Goal: Task Accomplishment & Management: Manage account settings

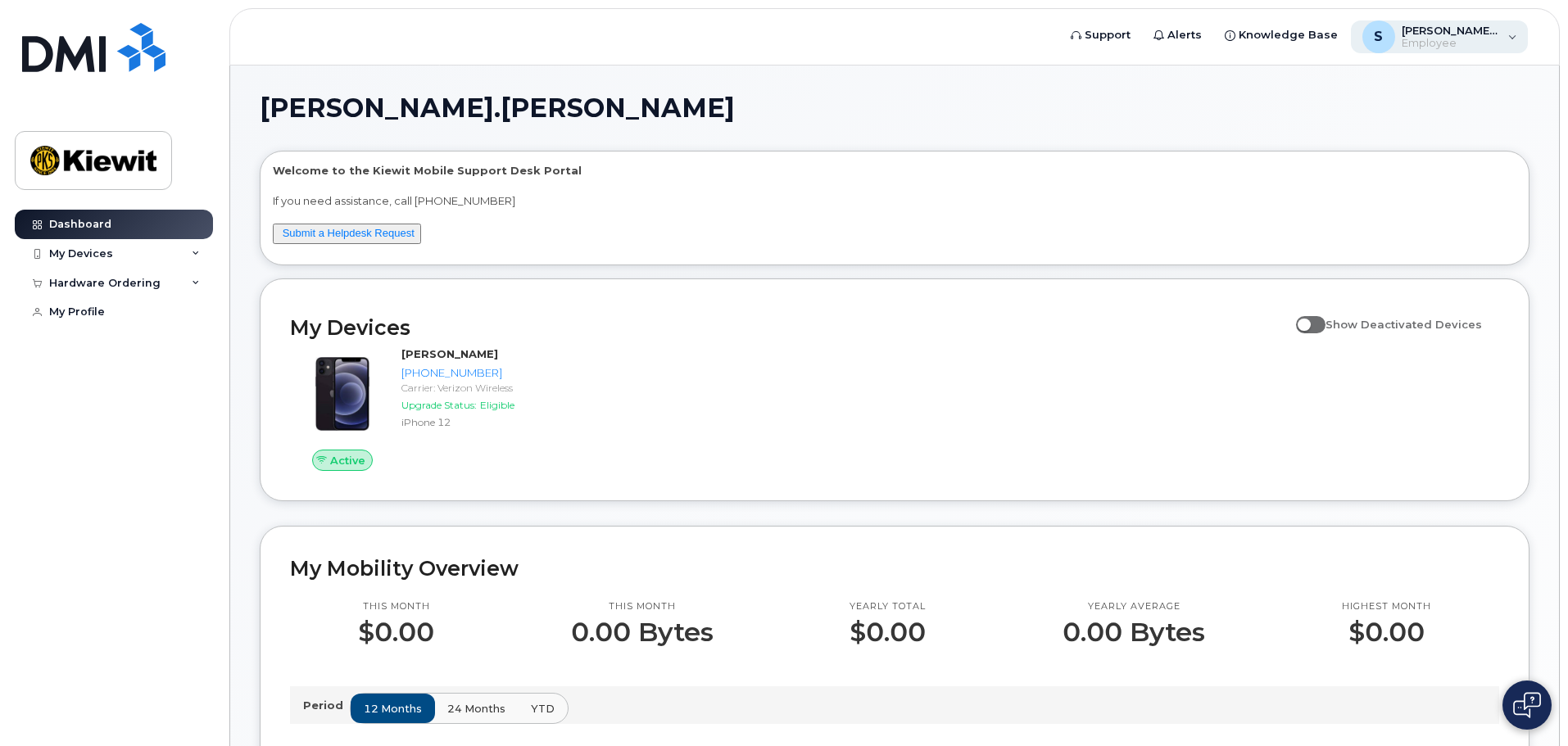
click at [1508, 39] on div "S Sarah.Winberg Employee" at bounding box center [1440, 37] width 178 height 33
click at [196, 285] on icon at bounding box center [196, 284] width 9 height 9
click at [156, 316] on link "My Orders" at bounding box center [128, 313] width 170 height 31
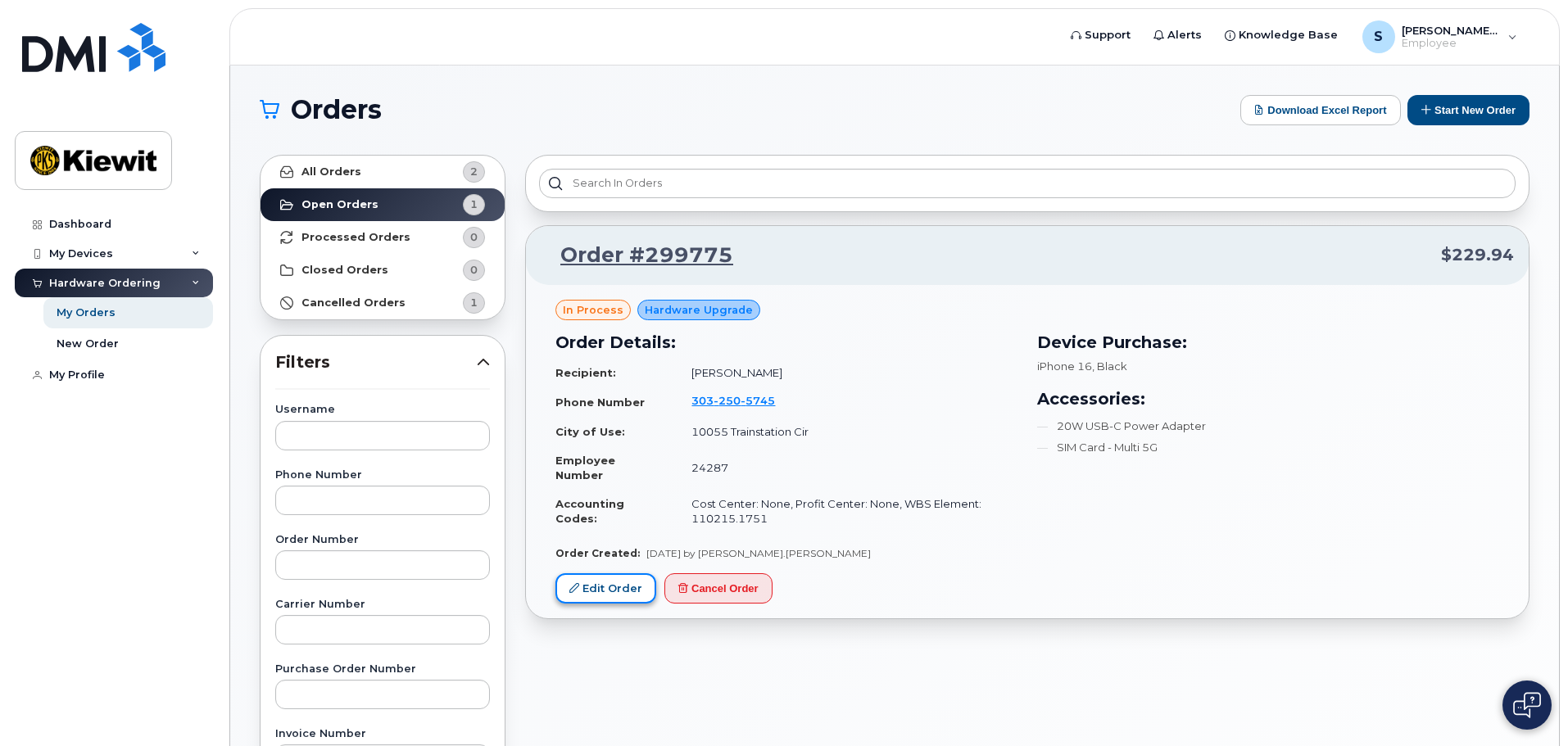
click at [615, 592] on link "Edit Order" at bounding box center [605, 588] width 101 height 30
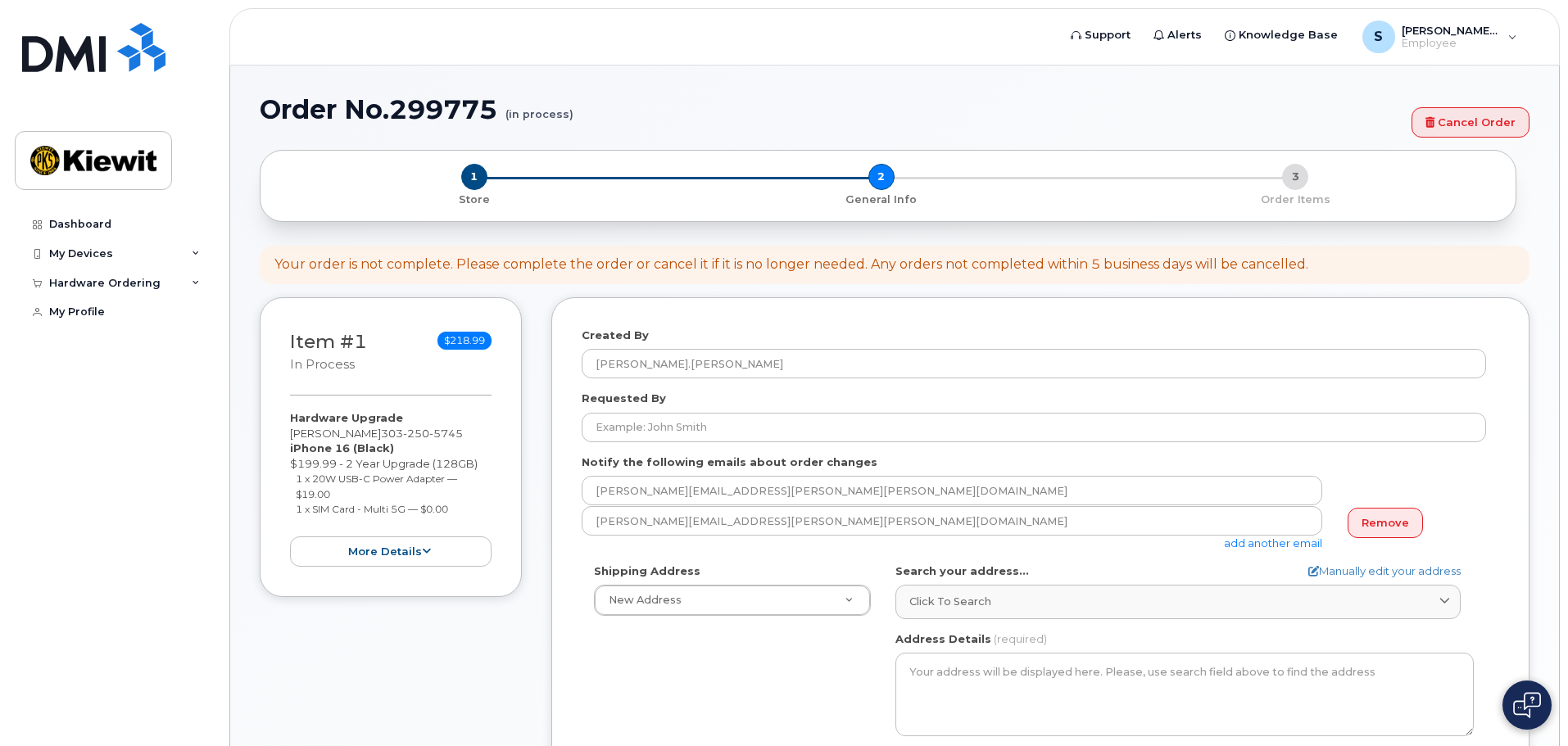
select select
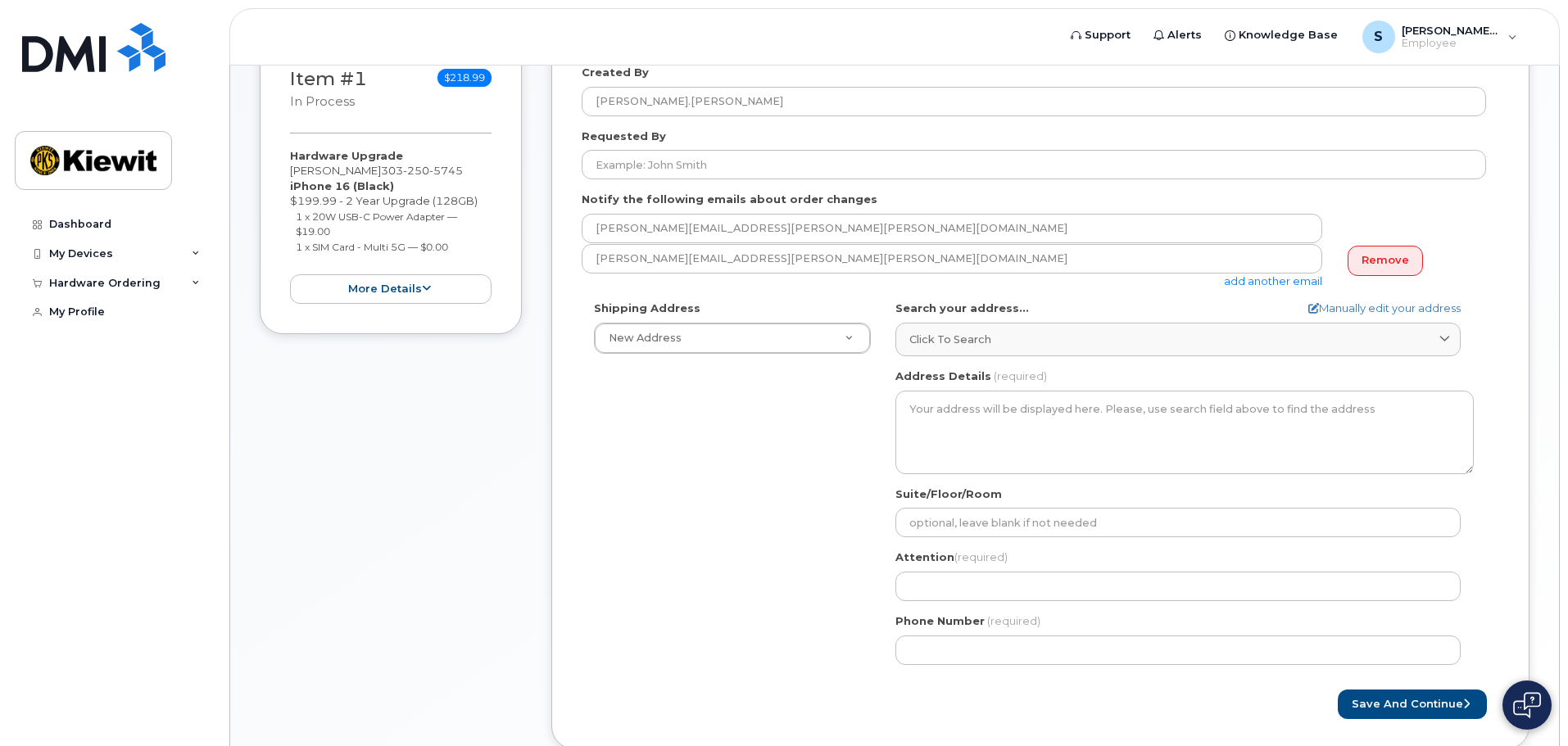
scroll to position [353, 0]
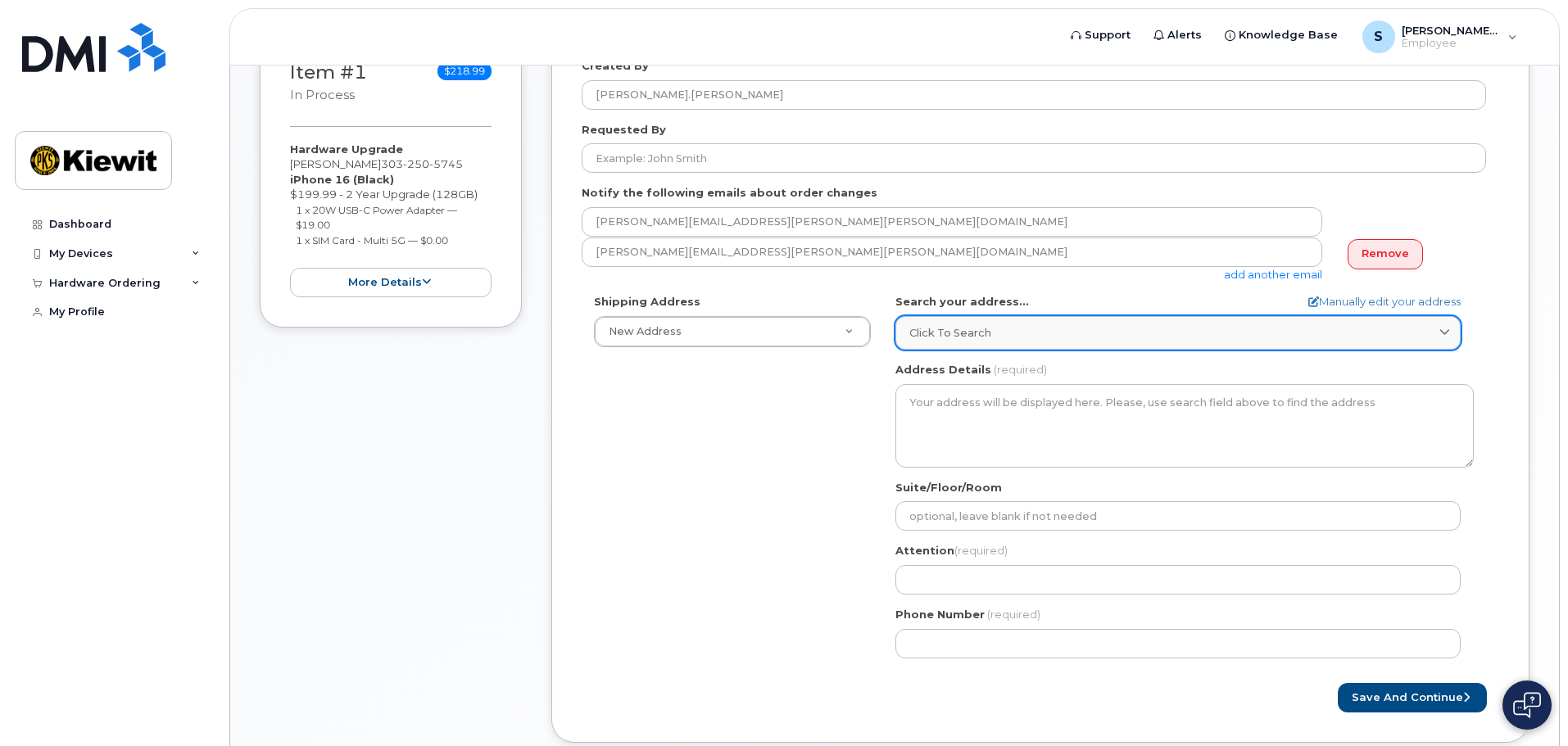
click at [1437, 329] on span at bounding box center [1445, 333] width 16 height 16
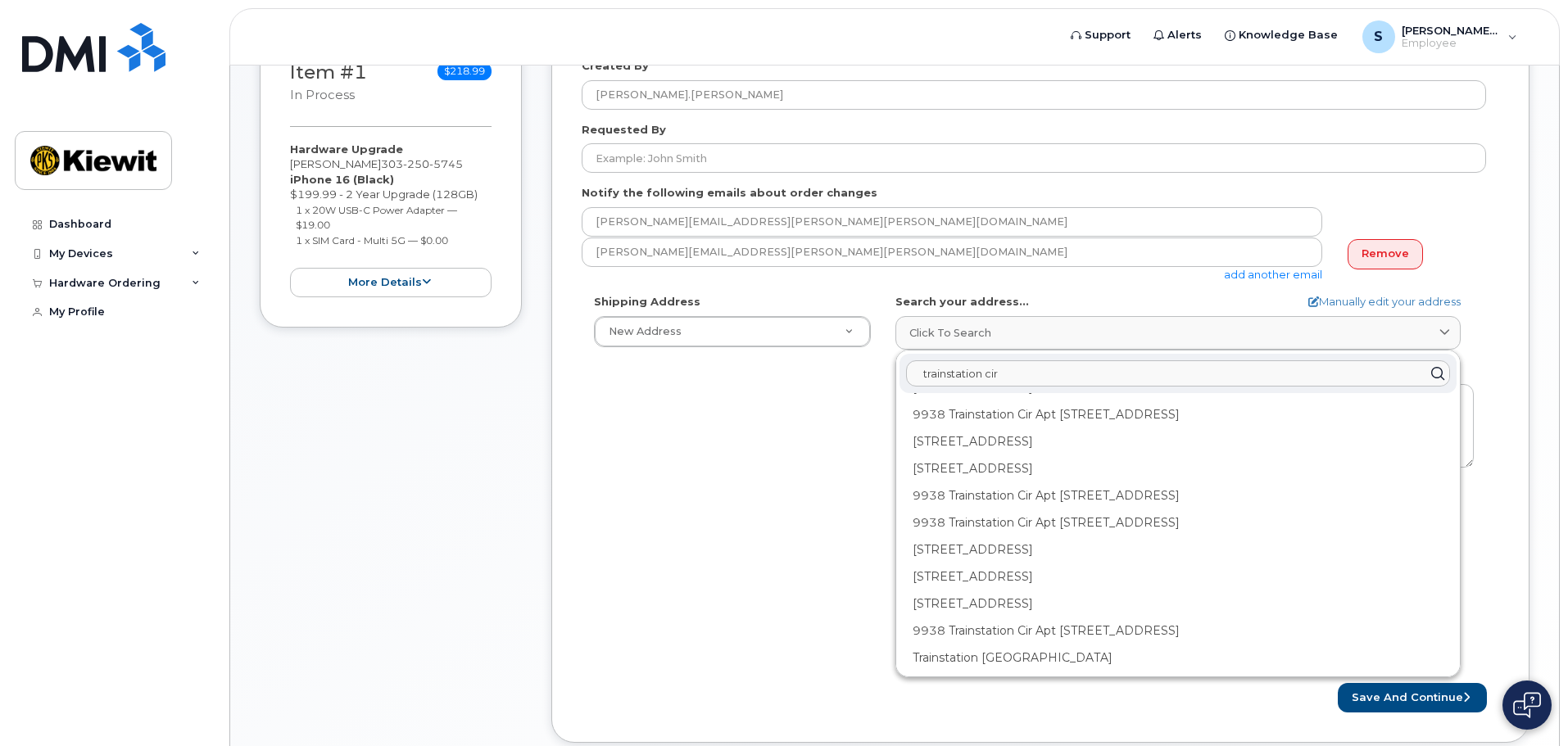
scroll to position [456, 0]
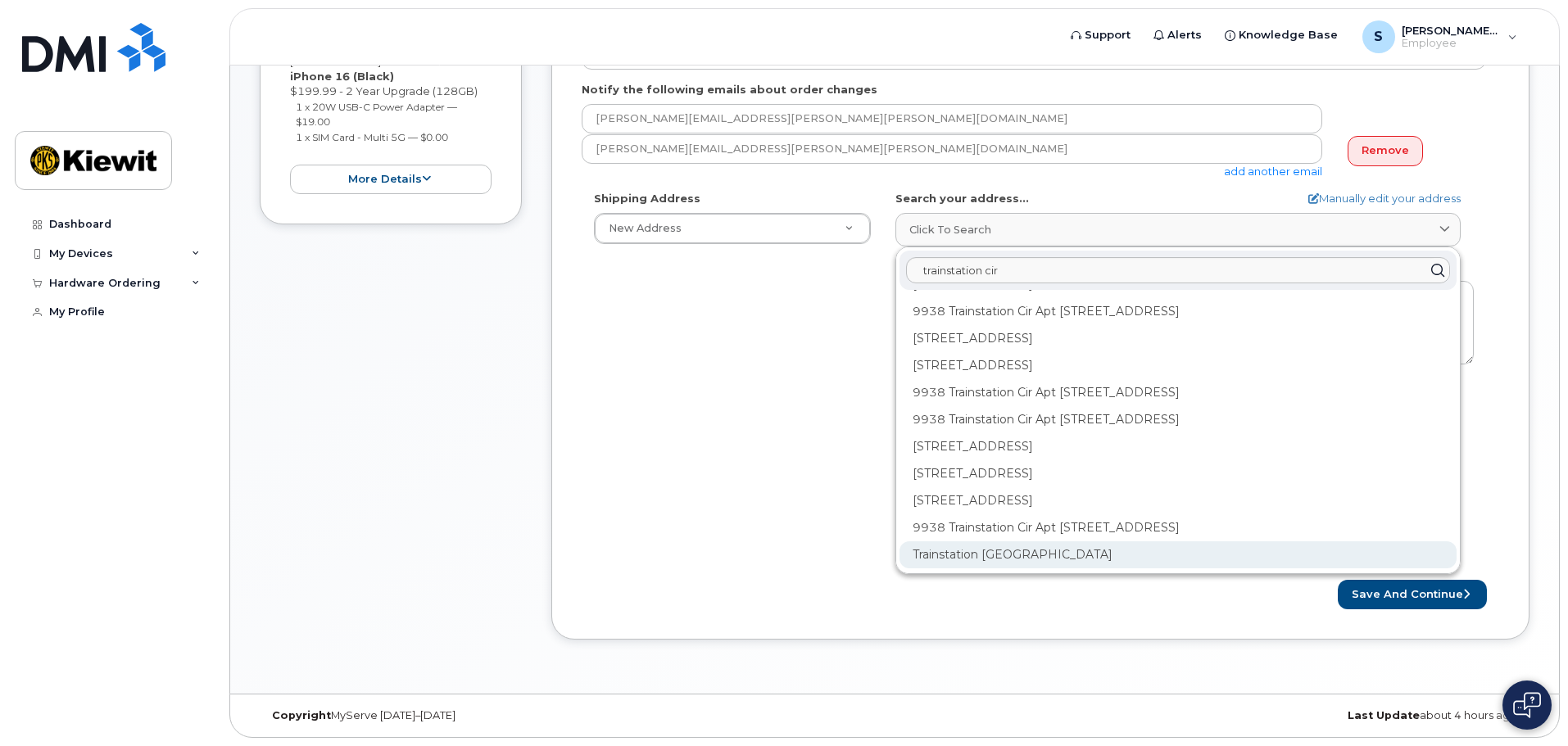
click at [1015, 557] on div "Trainstation Cir Lone Tree CO 80124" at bounding box center [1178, 555] width 557 height 27
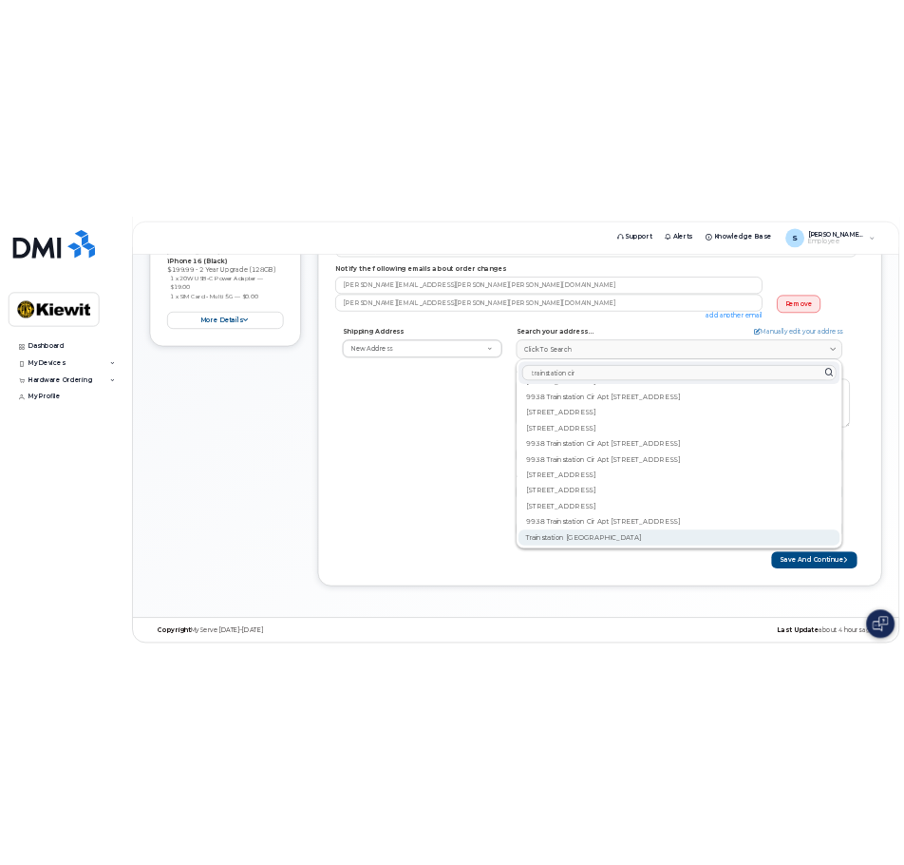
scroll to position [0, 0]
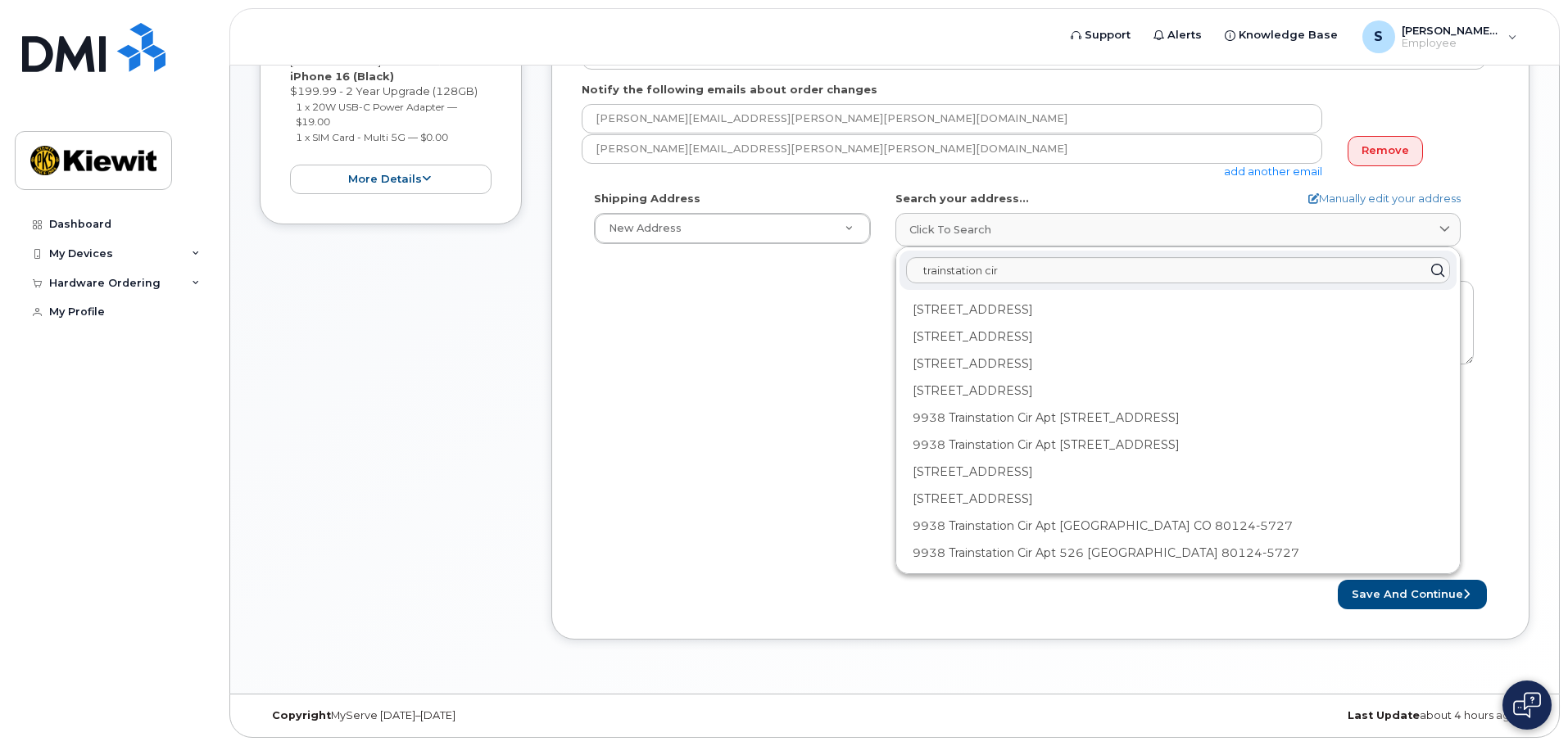
click at [748, 442] on div "Shipping Address New Address New Address 10020 Trainstation Cir Apt 101 AB Sear…" at bounding box center [1034, 379] width 905 height 376
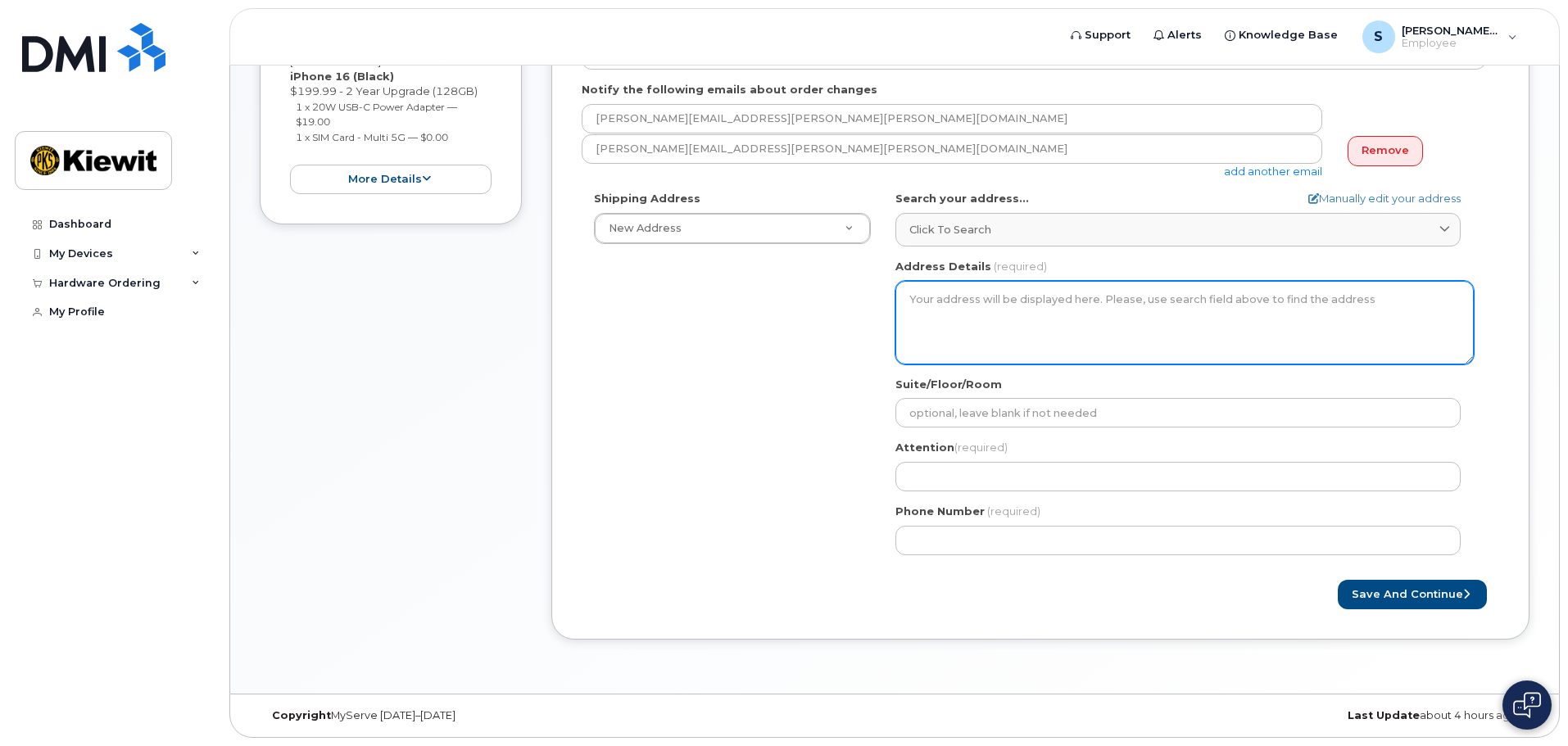
click at [1072, 312] on textarea "Address Details" at bounding box center [1184, 323] width 579 height 84
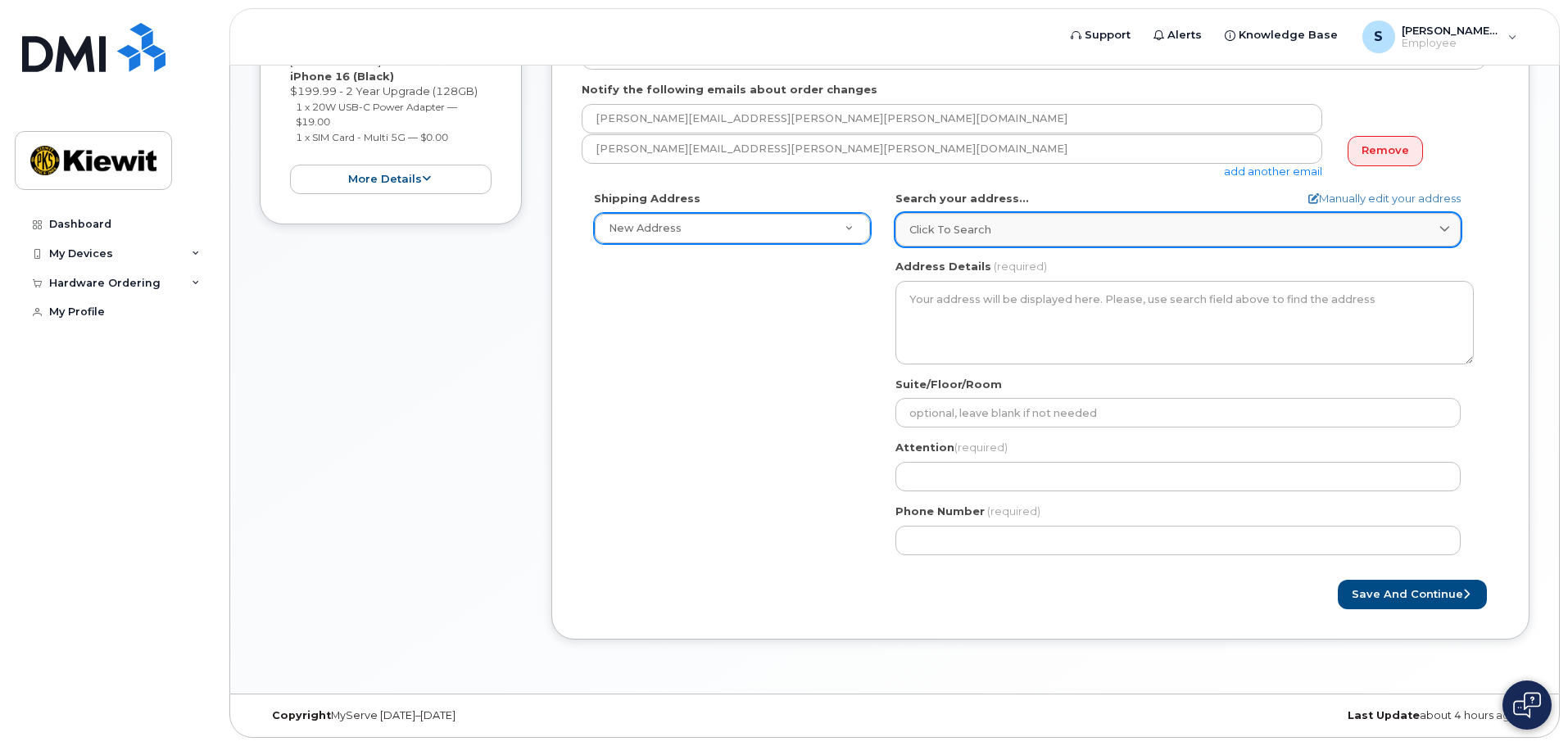
click at [994, 235] on div "Click to search" at bounding box center [1178, 229] width 537 height 16
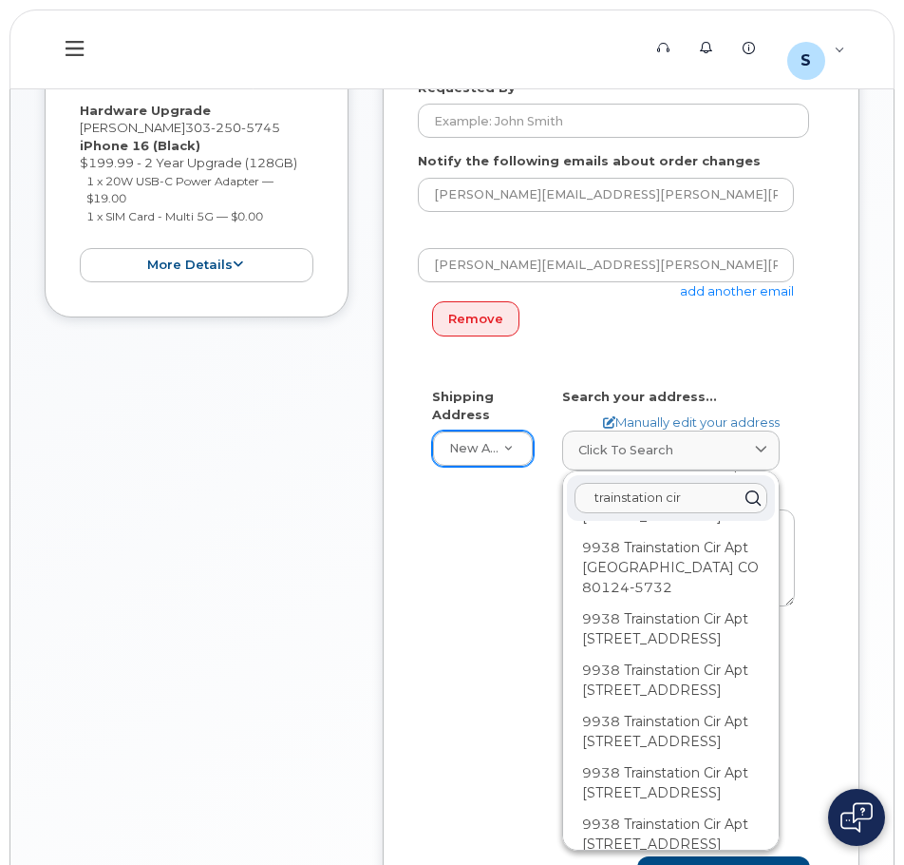
scroll to position [4648, 0]
click at [594, 499] on input "trainstation cir" at bounding box center [671, 498] width 193 height 30
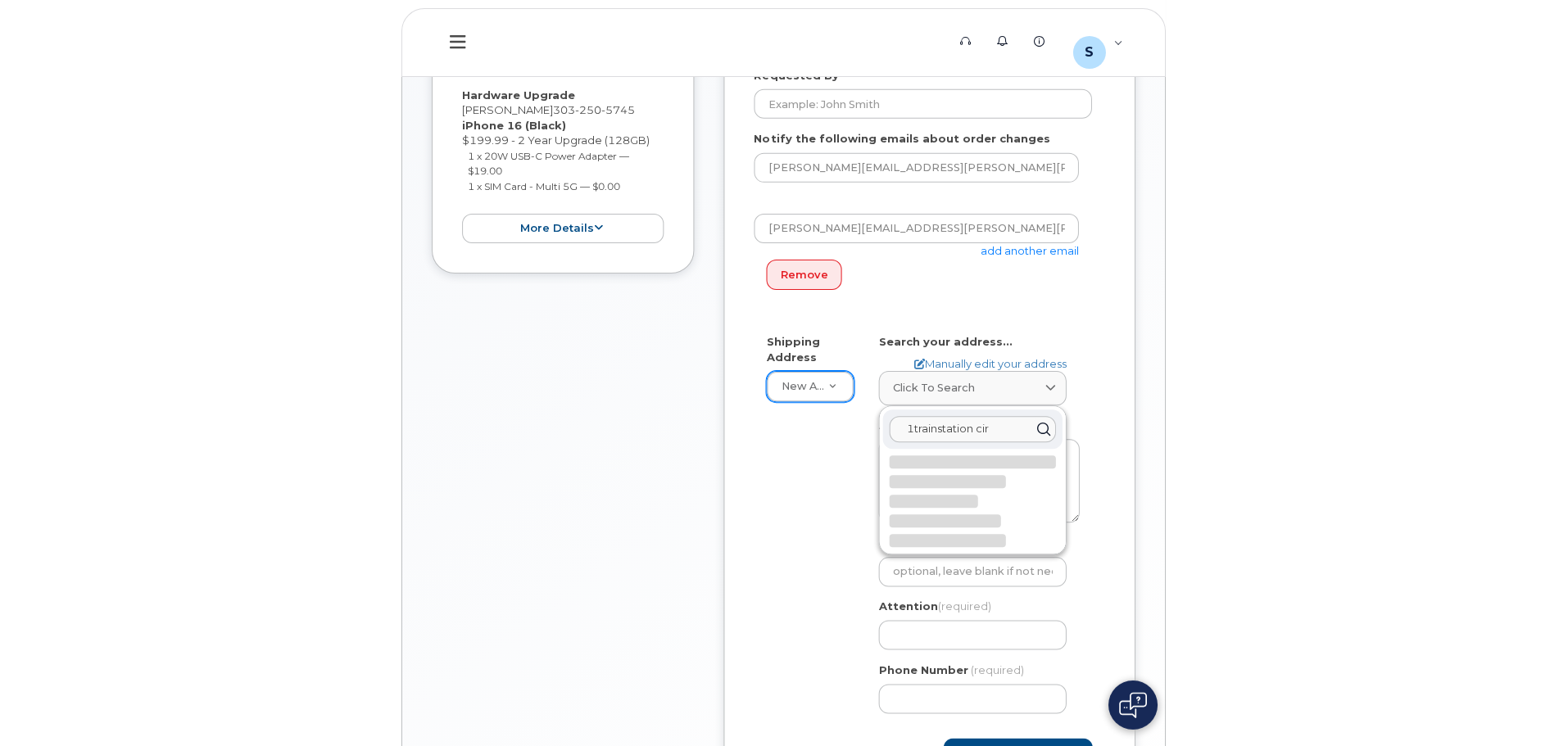
scroll to position [0, 0]
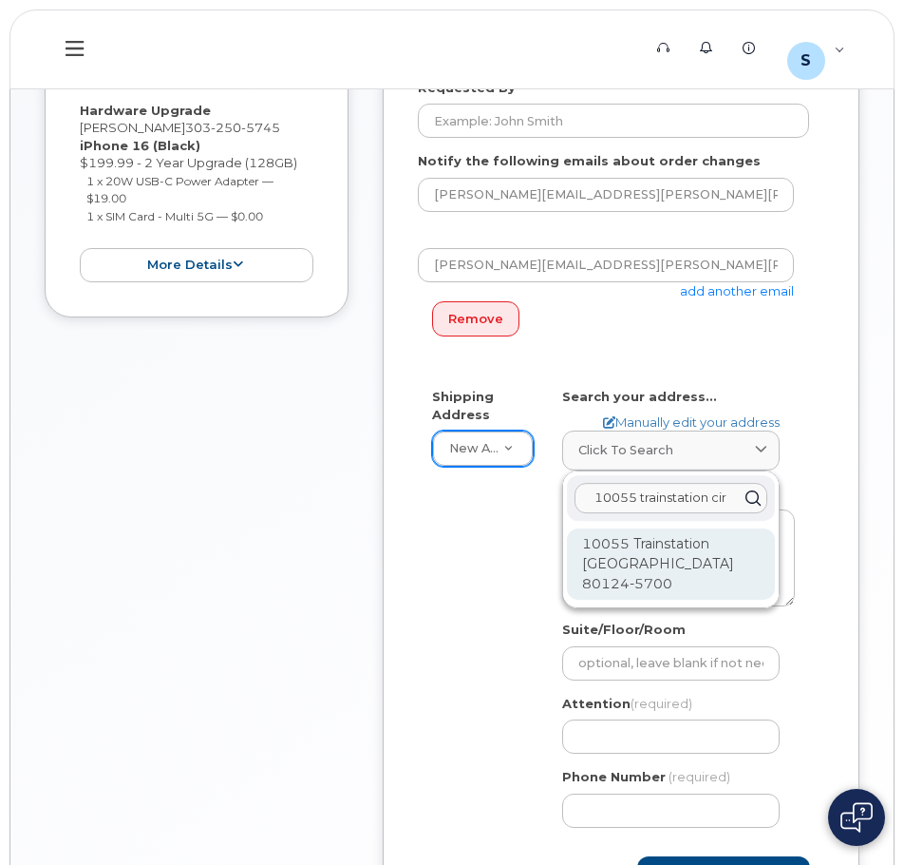
type input "10055 trainstation cir"
click at [708, 575] on div "10055 Trainstation Cir Lone Tree CO 80124-5700" at bounding box center [671, 563] width 208 height 71
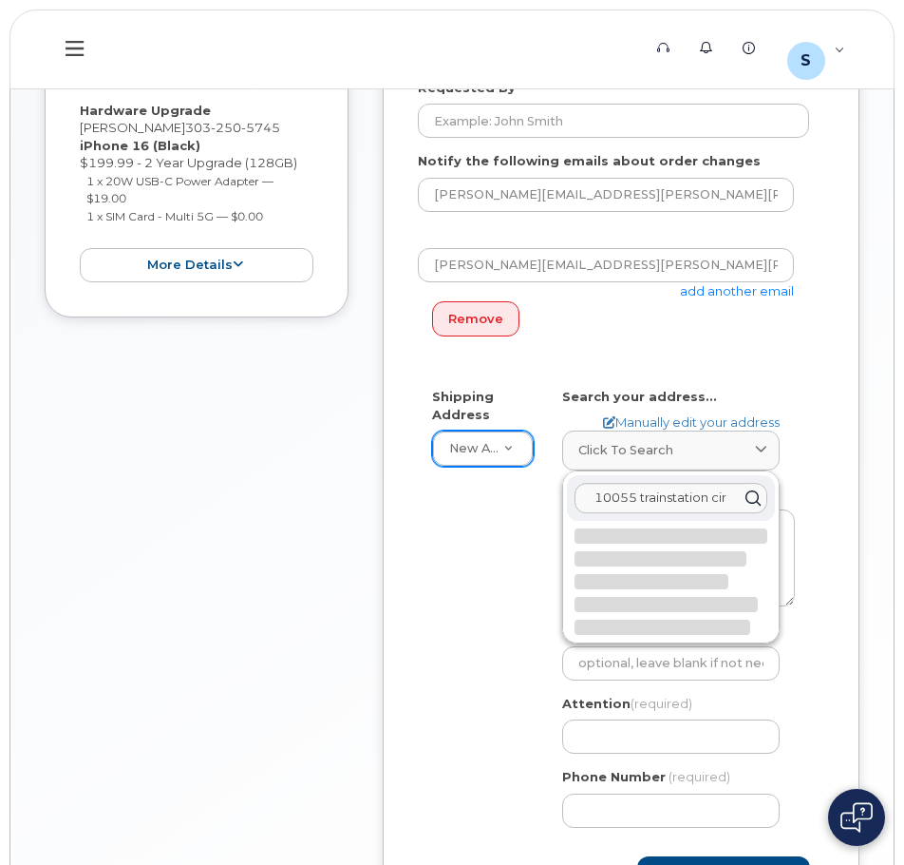
select select
type textarea "10055 Trainstation Cir LONE TREE CO 80124-5700 UNITED STATES"
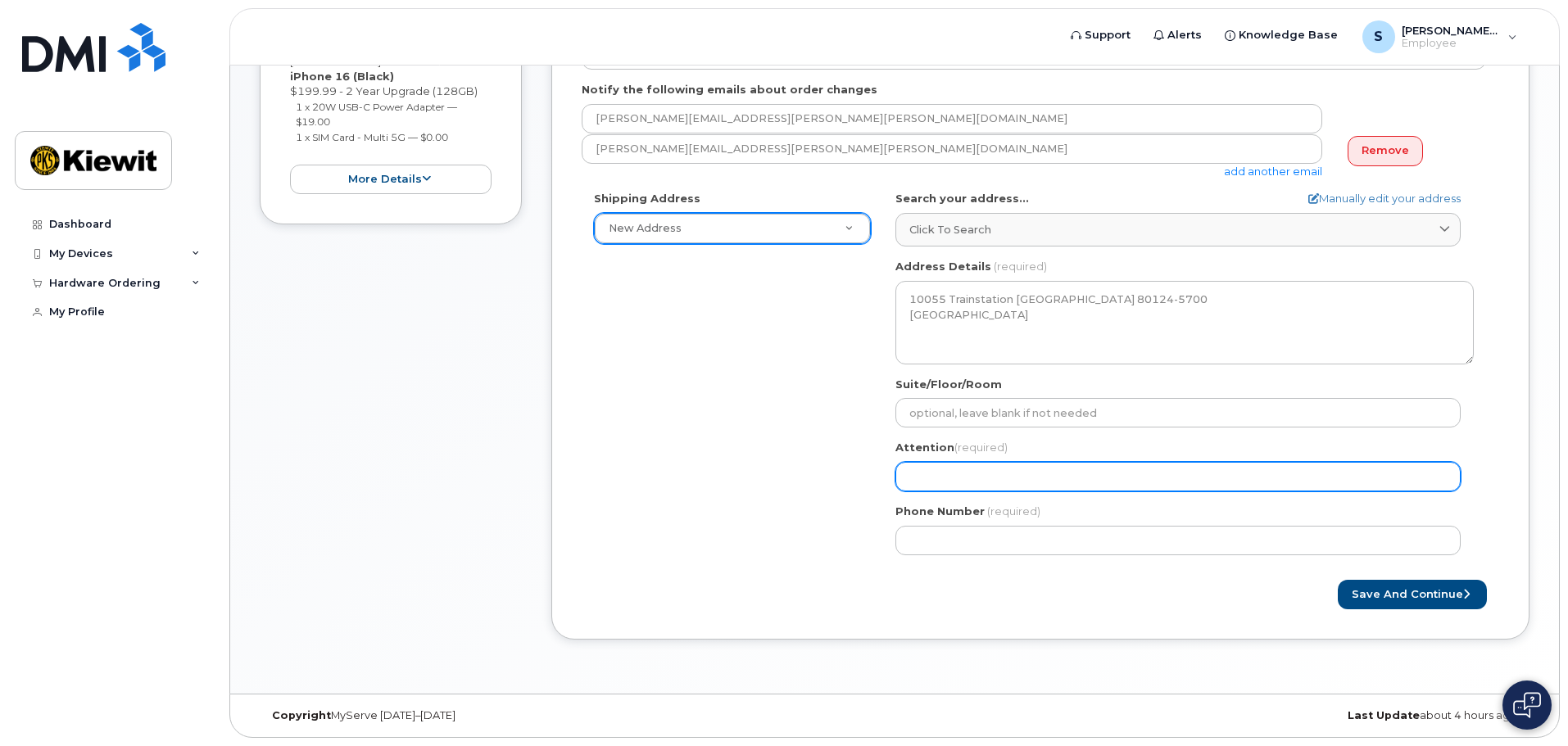
click at [1214, 473] on input "Attention (required)" at bounding box center [1178, 477] width 566 height 29
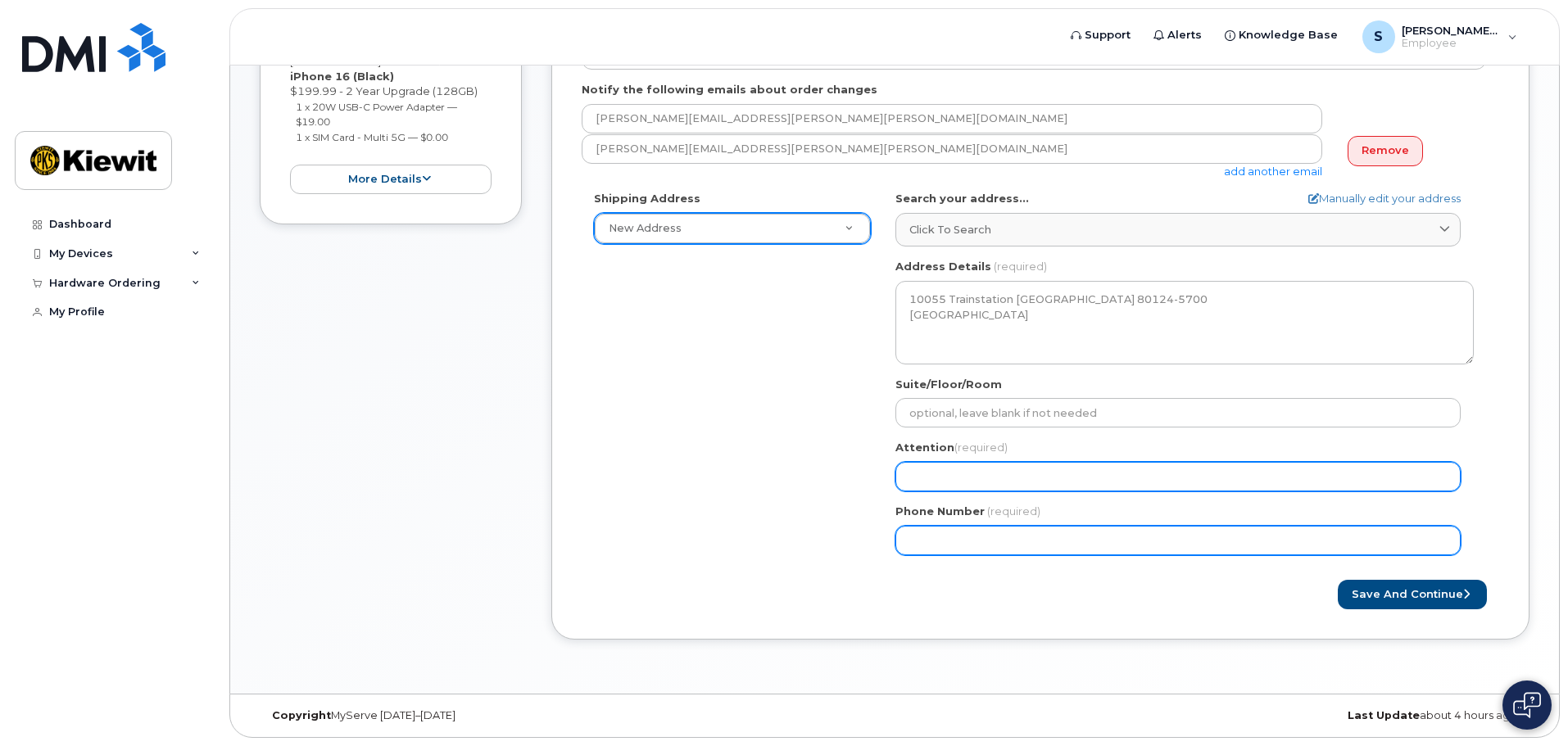
type input "[PERSON_NAME]"
select select
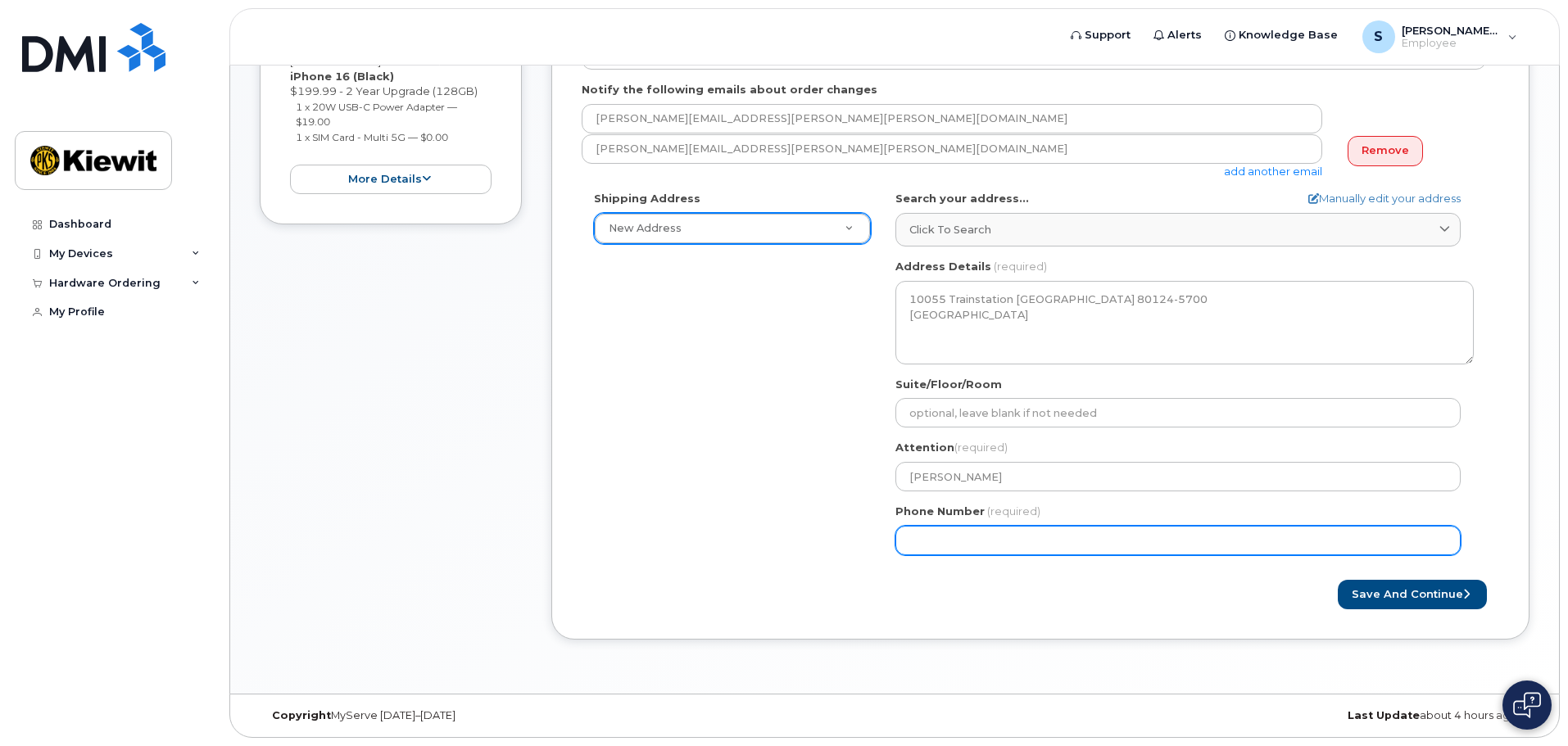
click at [1010, 549] on input "Phone Number" at bounding box center [1178, 541] width 566 height 29
click at [1011, 537] on input "Phone Number" at bounding box center [1178, 541] width 566 height 29
type input "303"
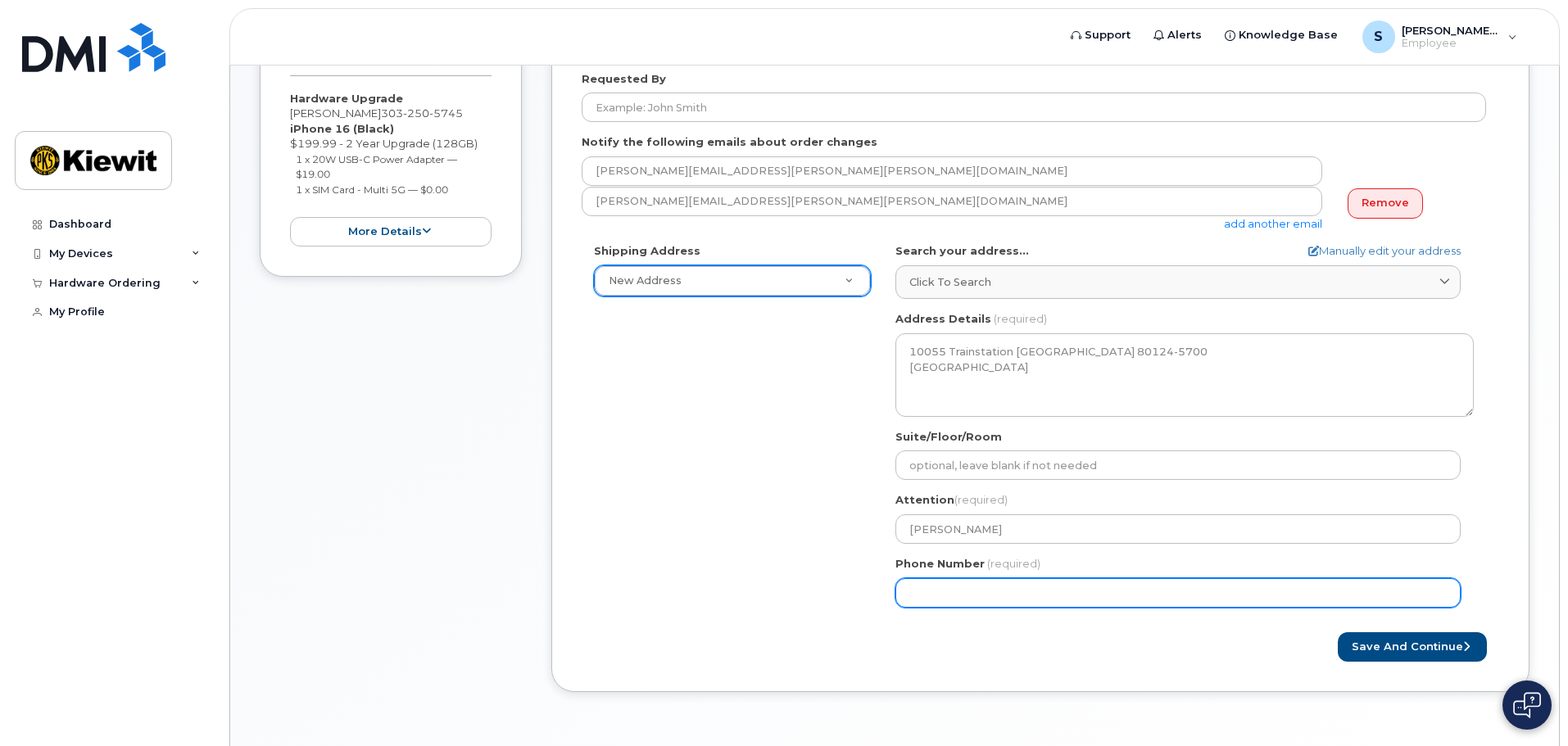
scroll to position [456, 0]
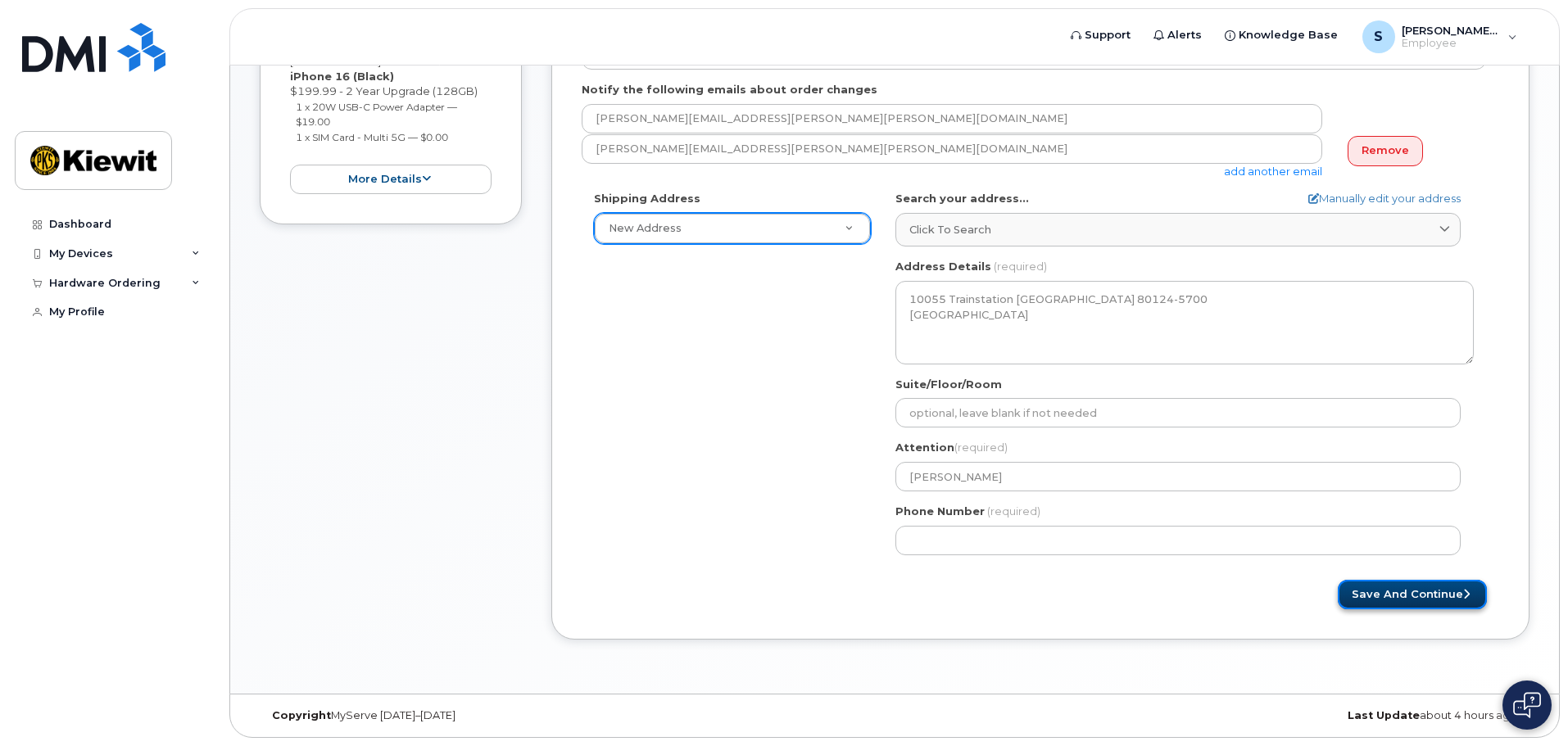
click at [1404, 599] on button "Save and Continue" at bounding box center [1412, 595] width 149 height 30
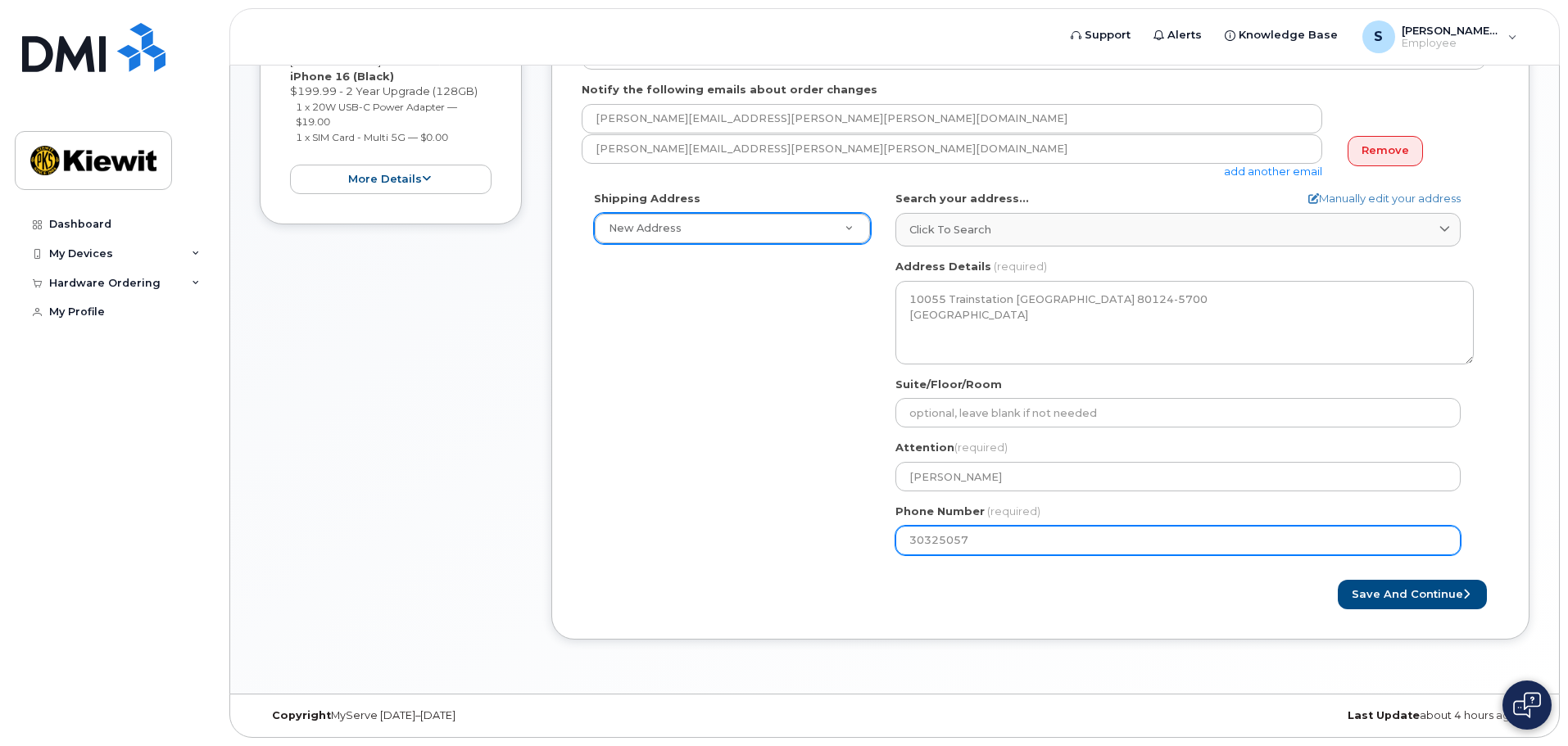
type input "303250574"
select select
type input "3032505745"
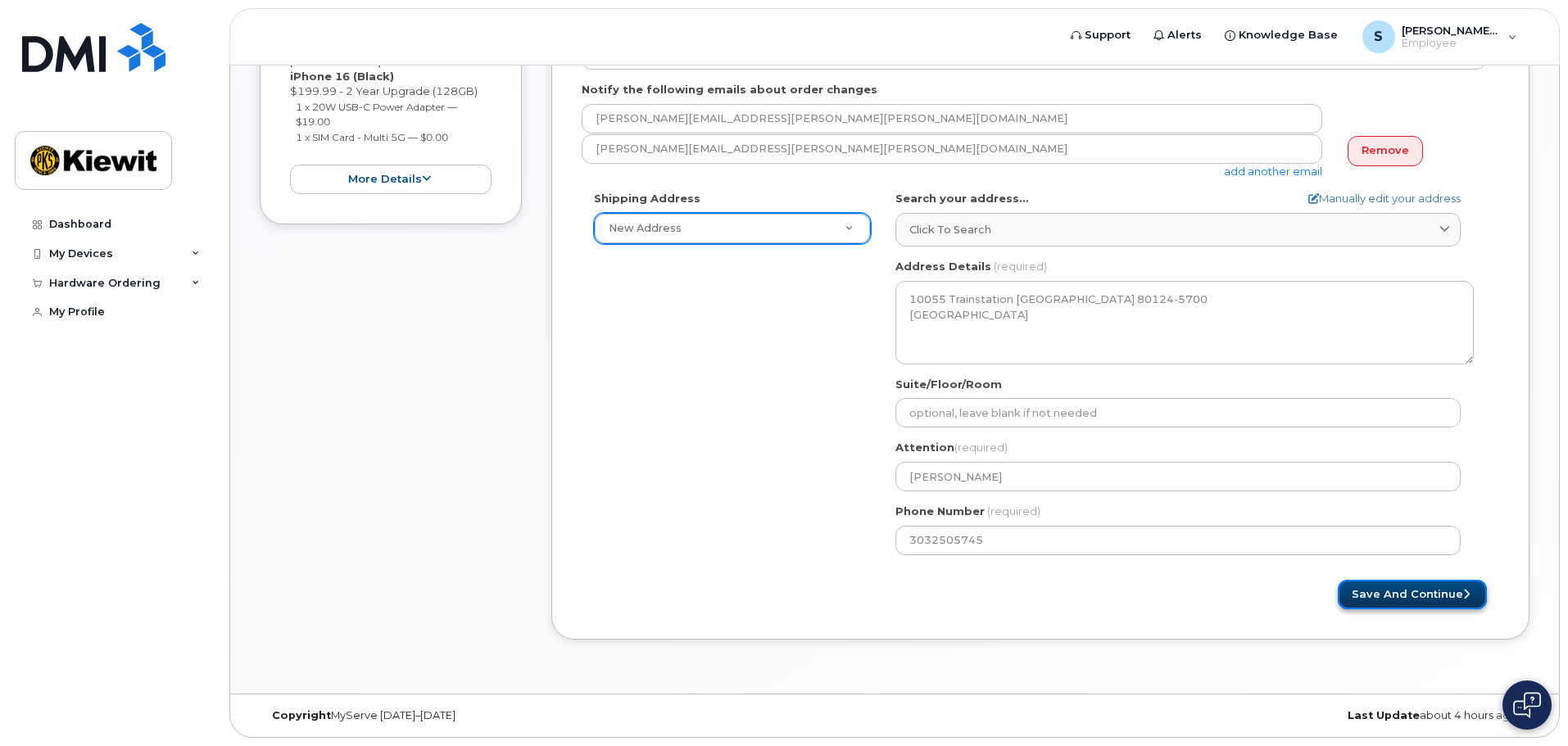
click at [1392, 597] on button "Save and Continue" at bounding box center [1412, 595] width 149 height 30
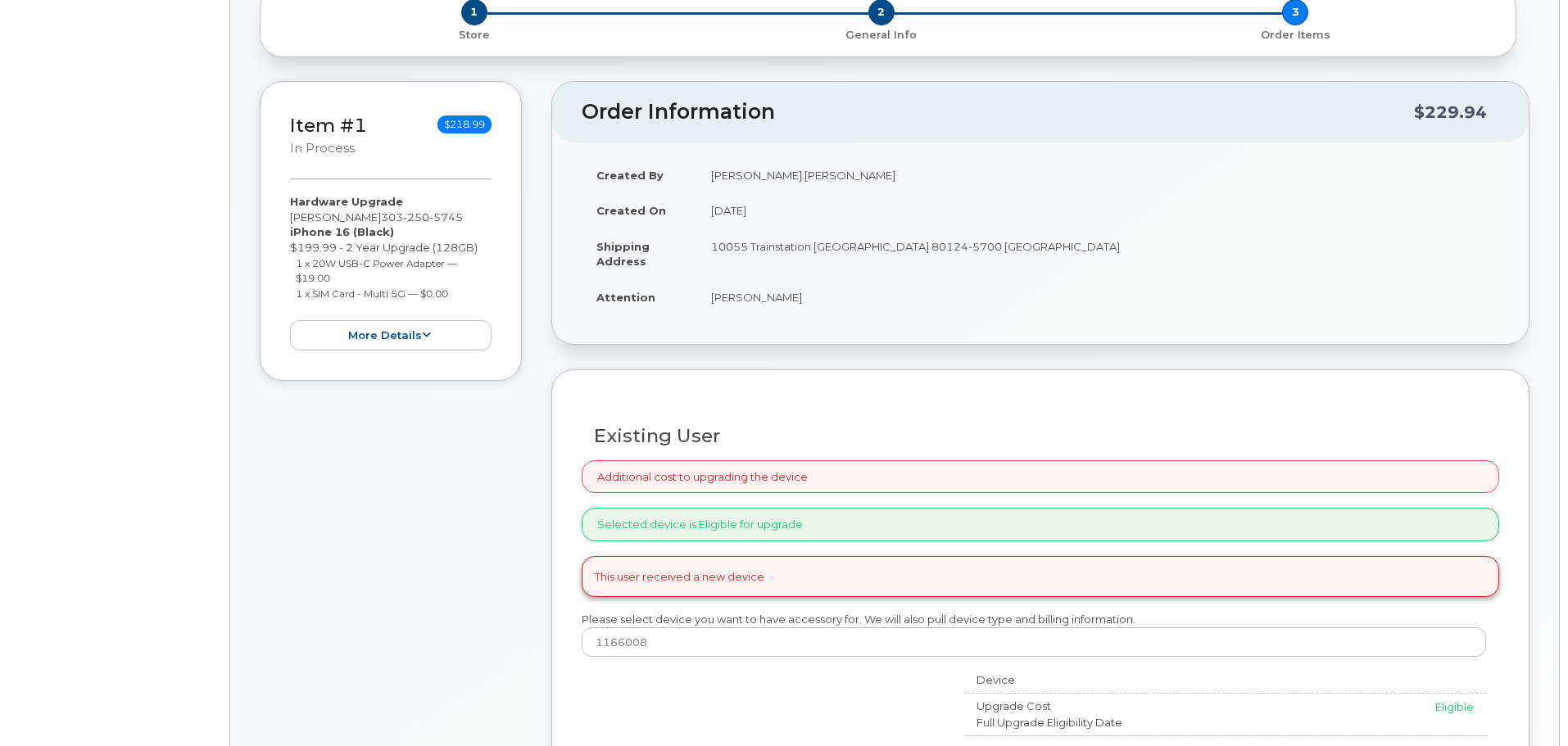
scroll to position [168, 0]
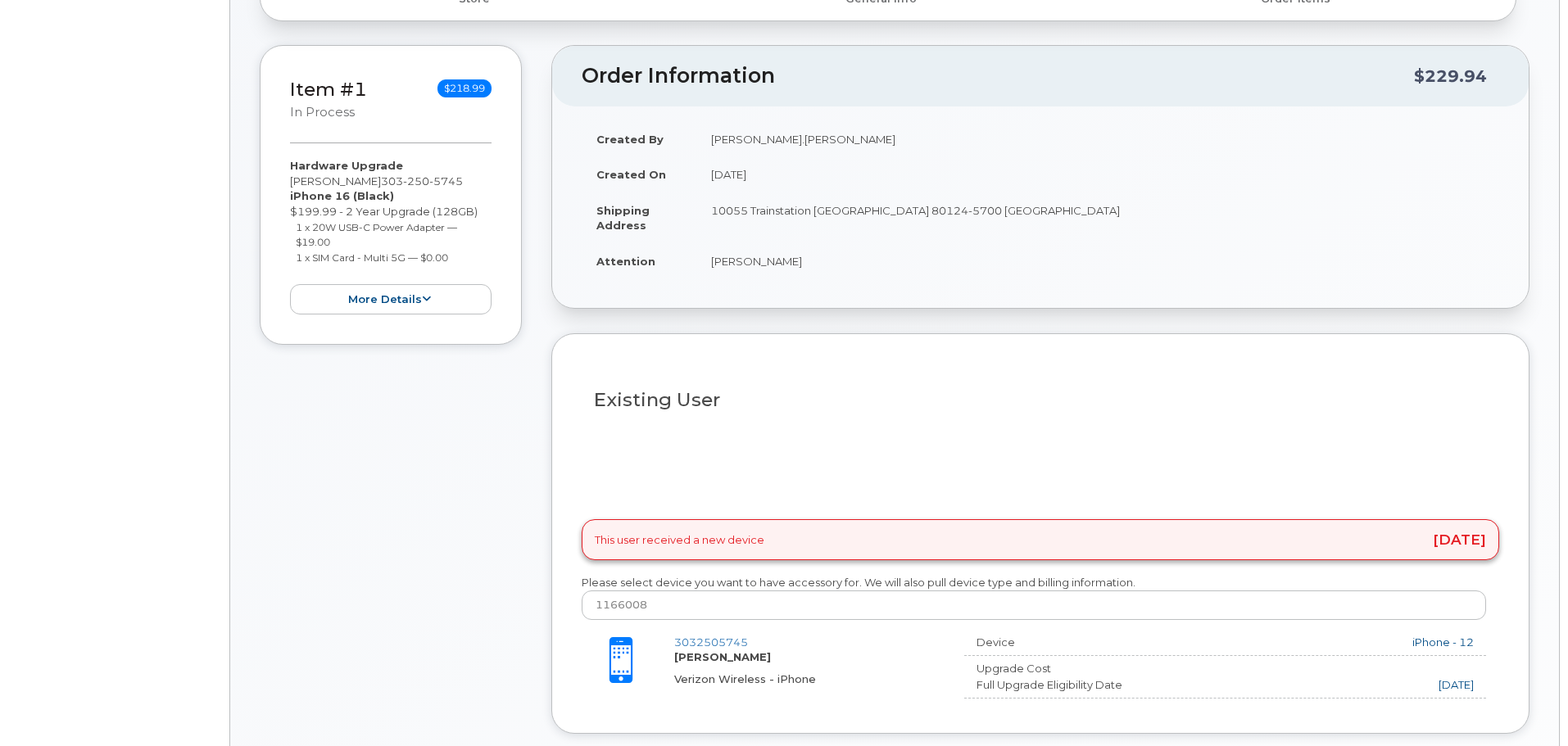
radio input "true"
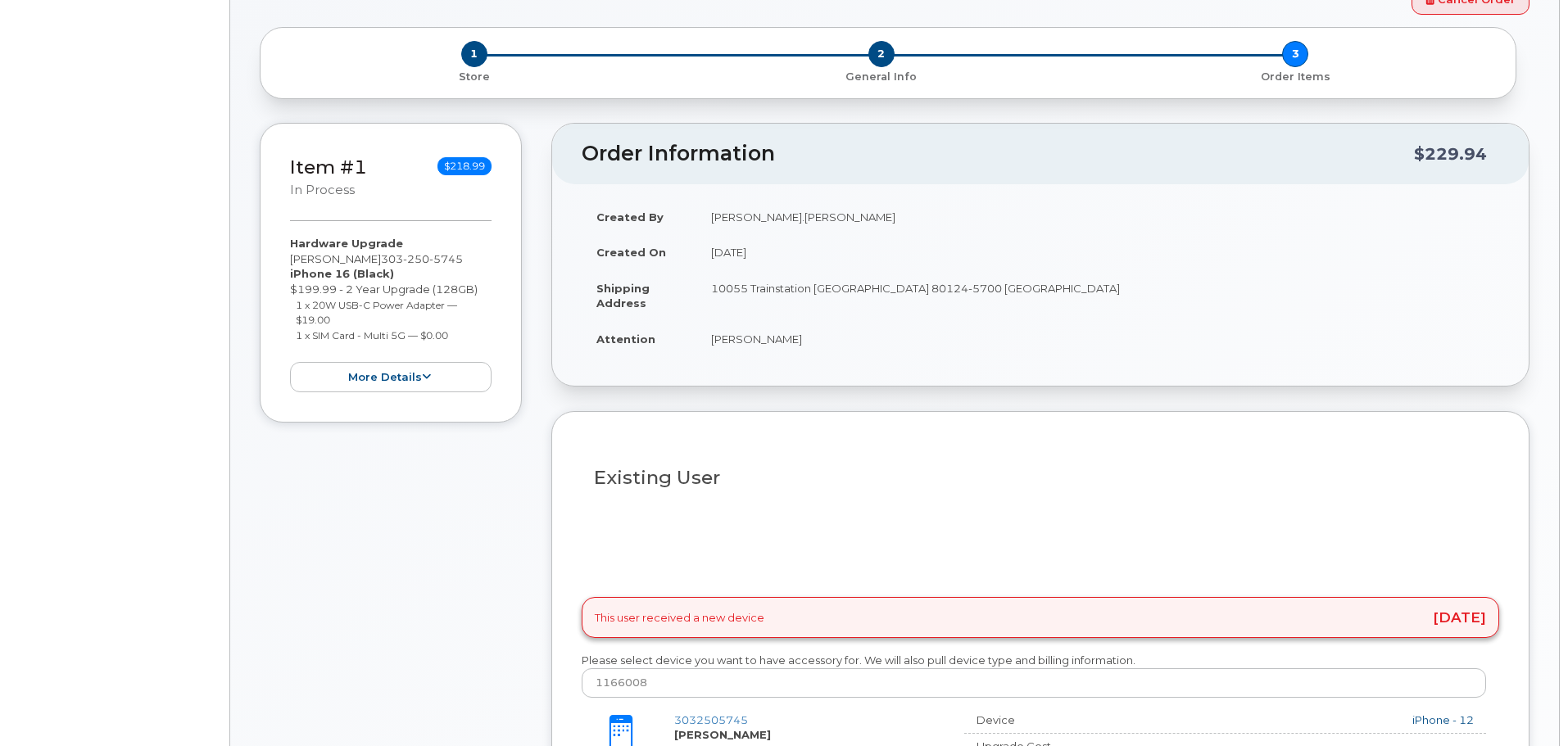
type input "2144742"
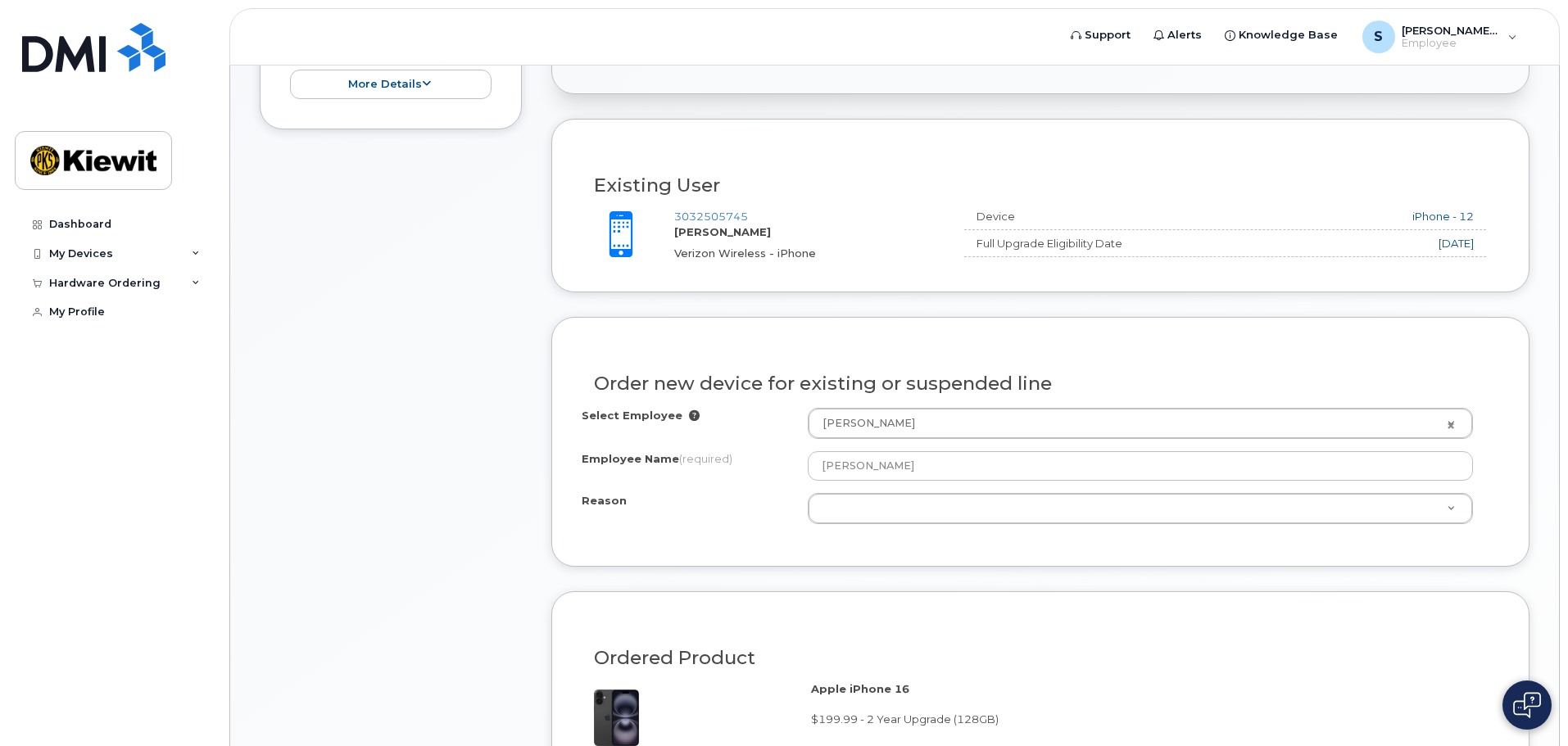
scroll to position [549, 0]
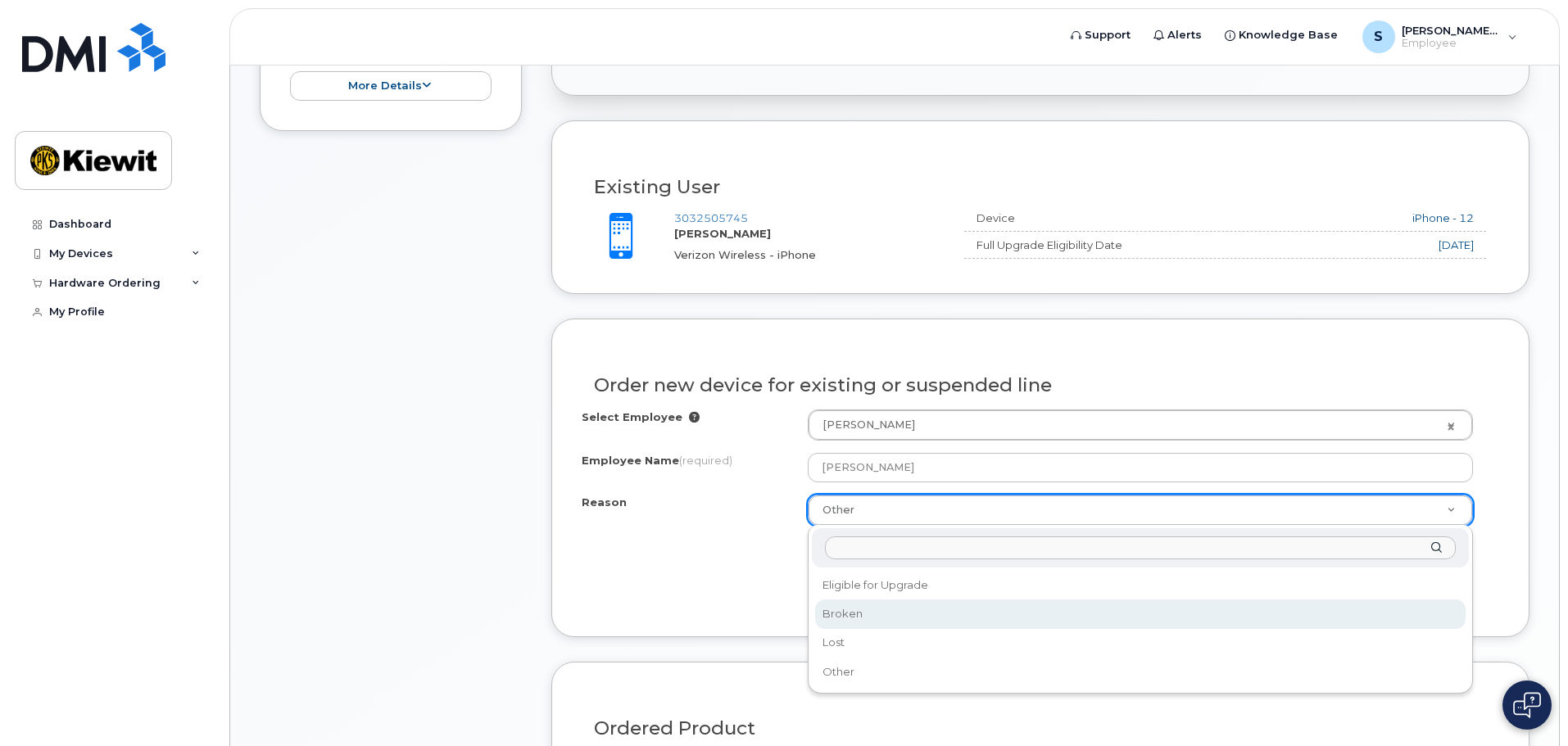
select select "broken"
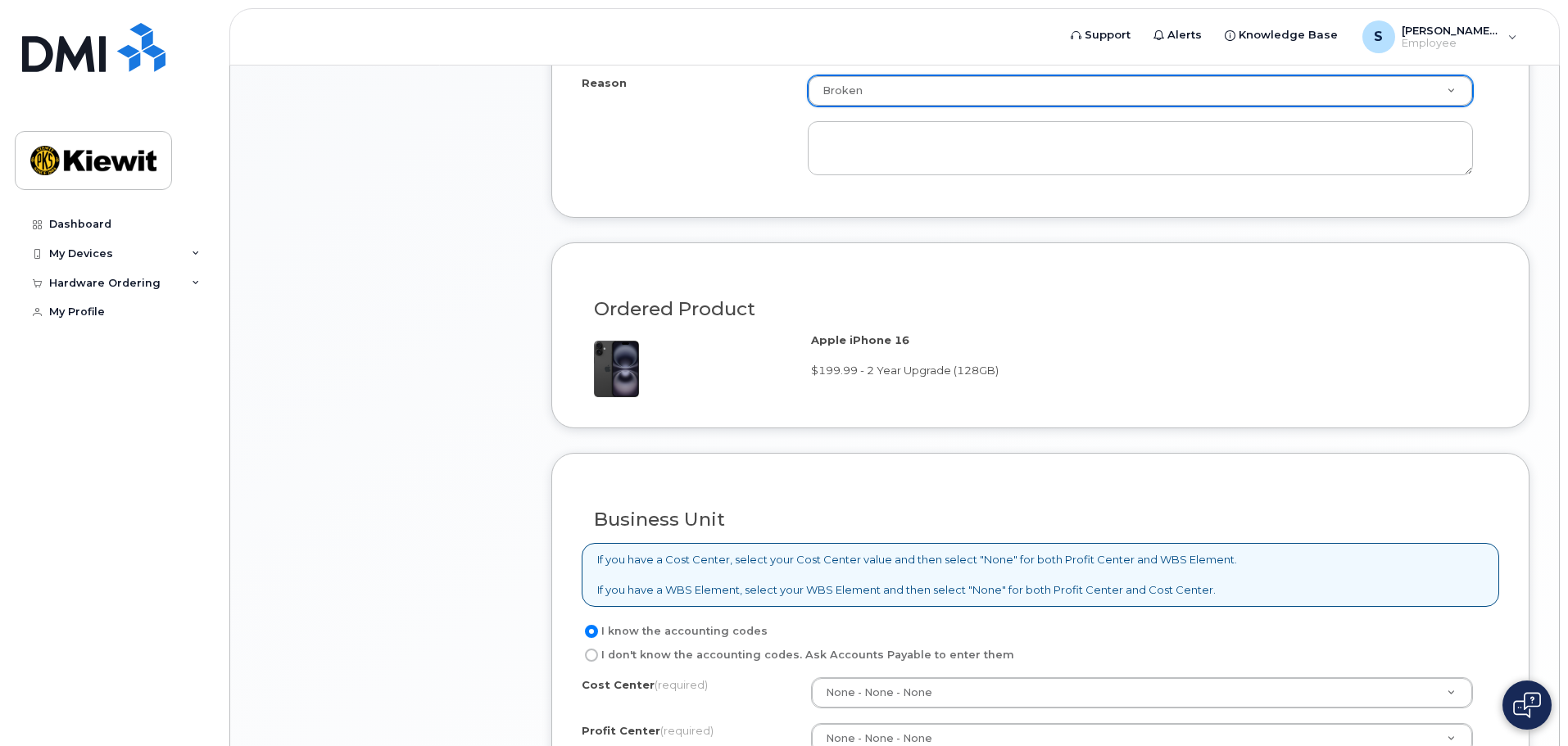
scroll to position [1222, 0]
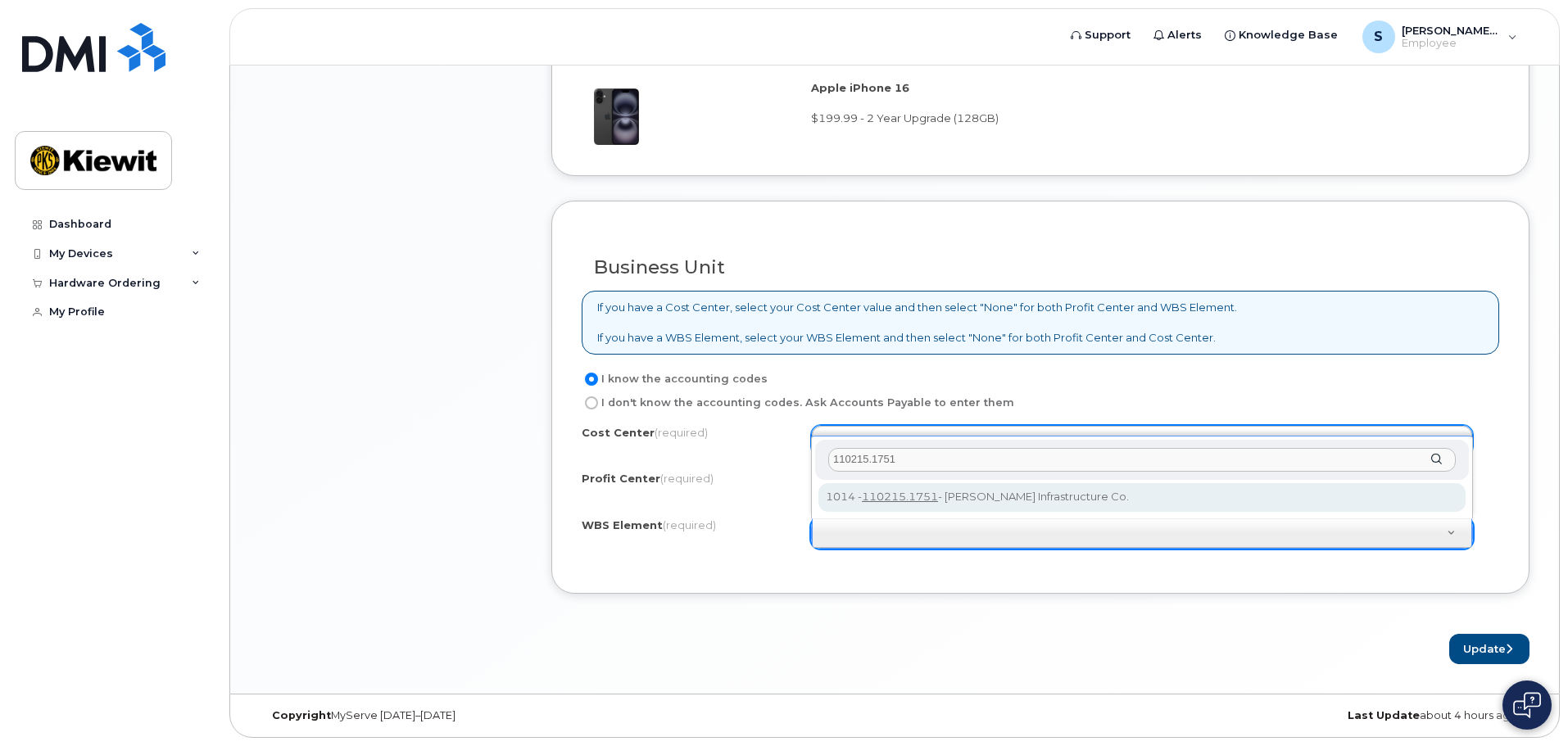
type input "110215.1751"
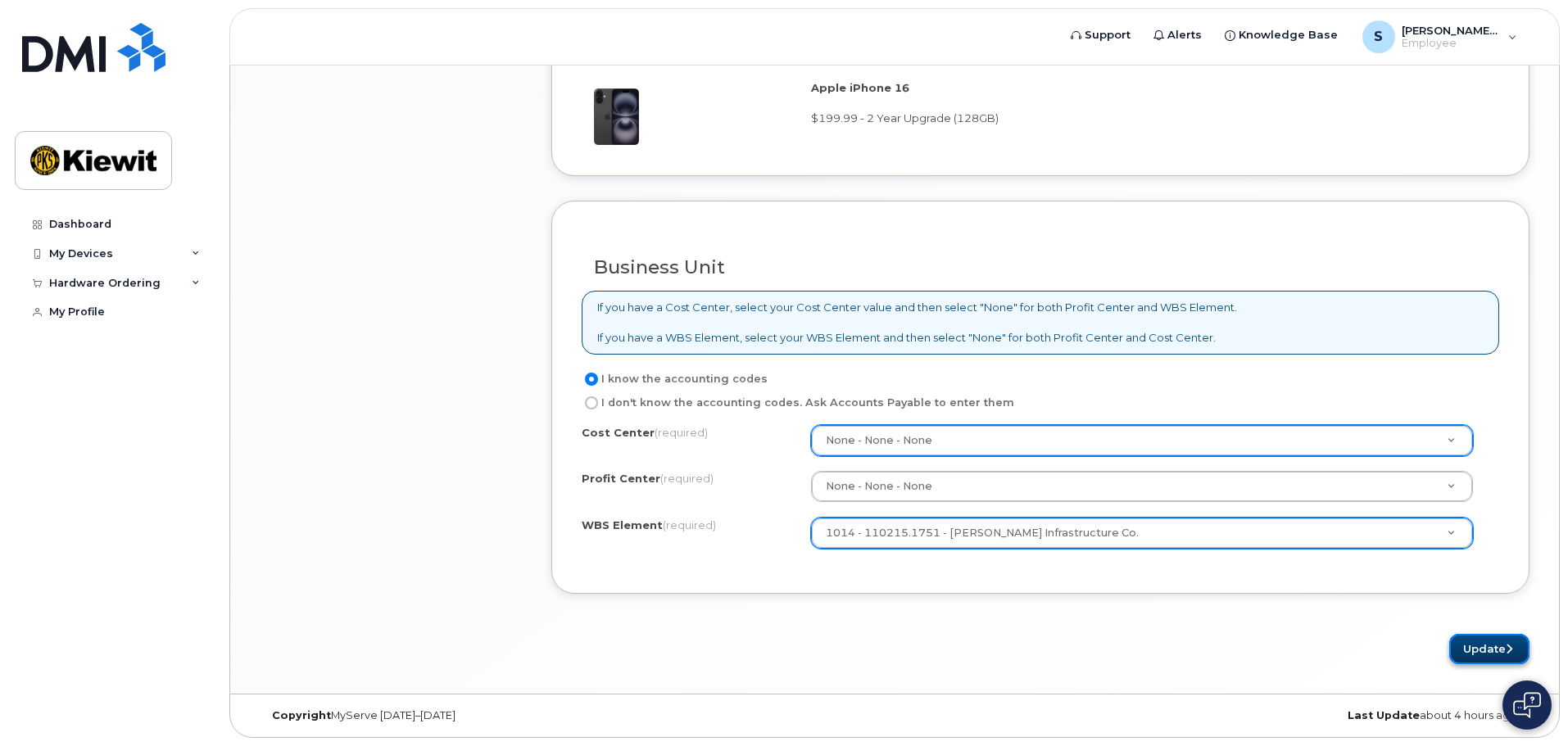
click at [1491, 647] on button "Update" at bounding box center [1490, 649] width 80 height 30
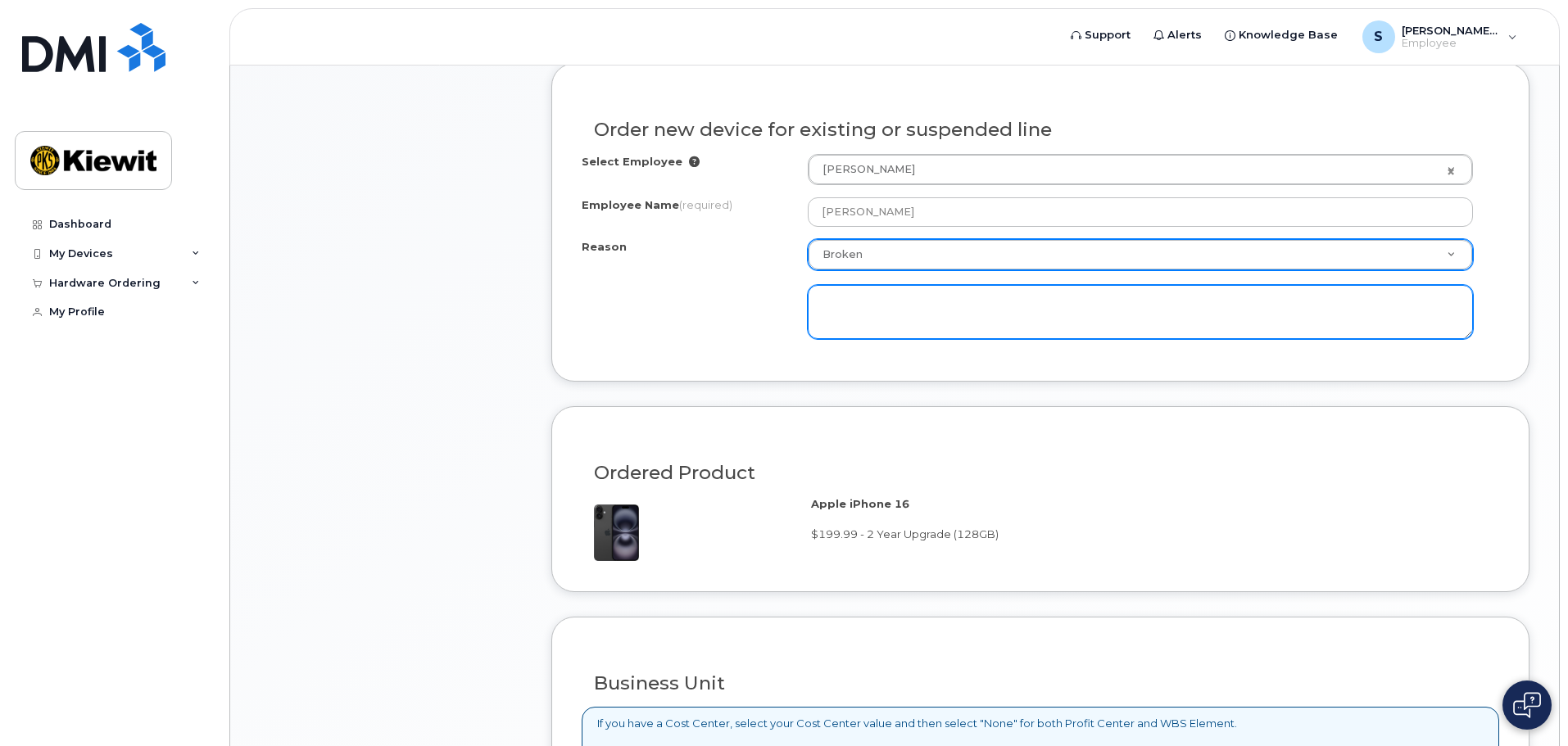
scroll to position [803, 0]
click at [965, 320] on textarea at bounding box center [1140, 314] width 665 height 54
type textarea "o"
type textarea "a"
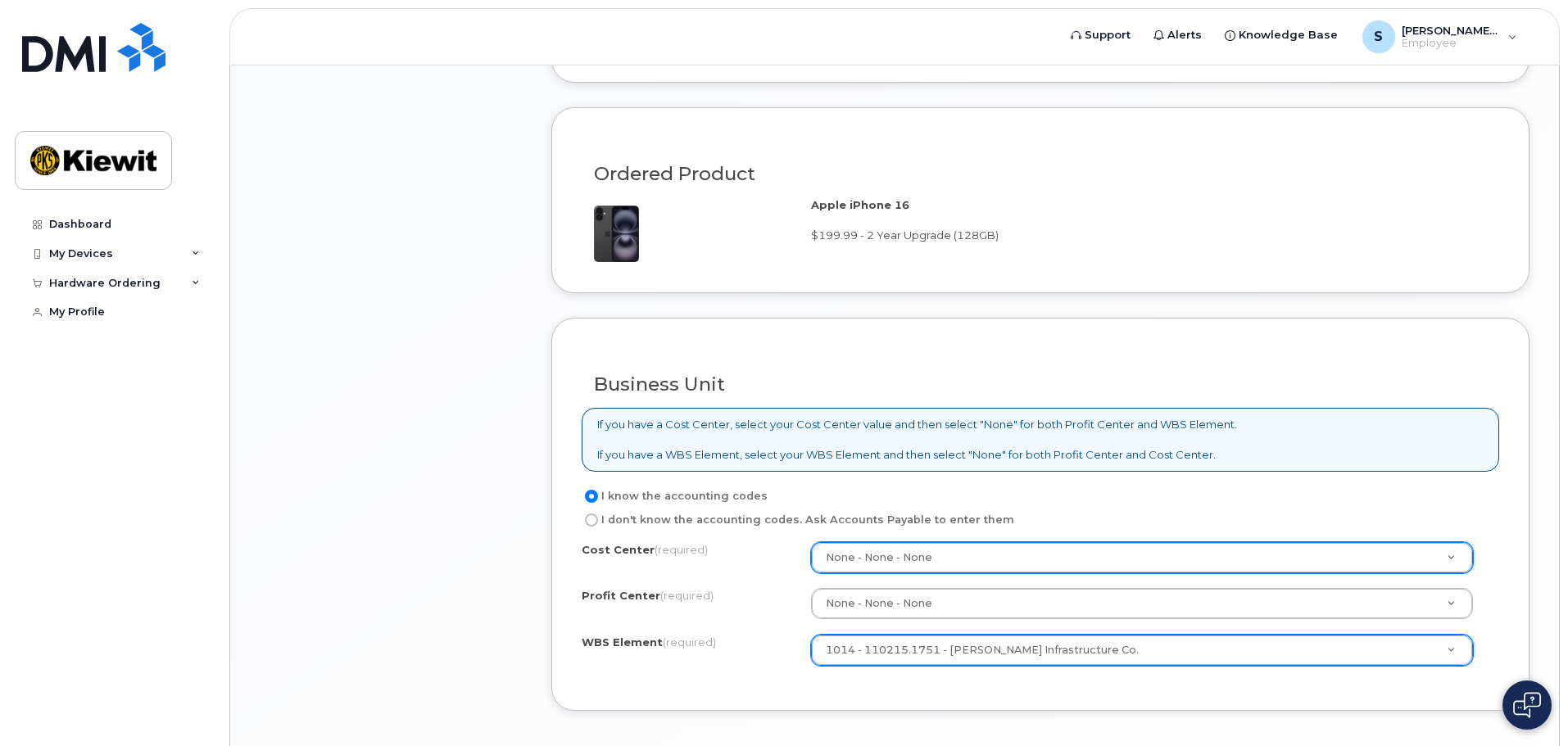
scroll to position [1222, 0]
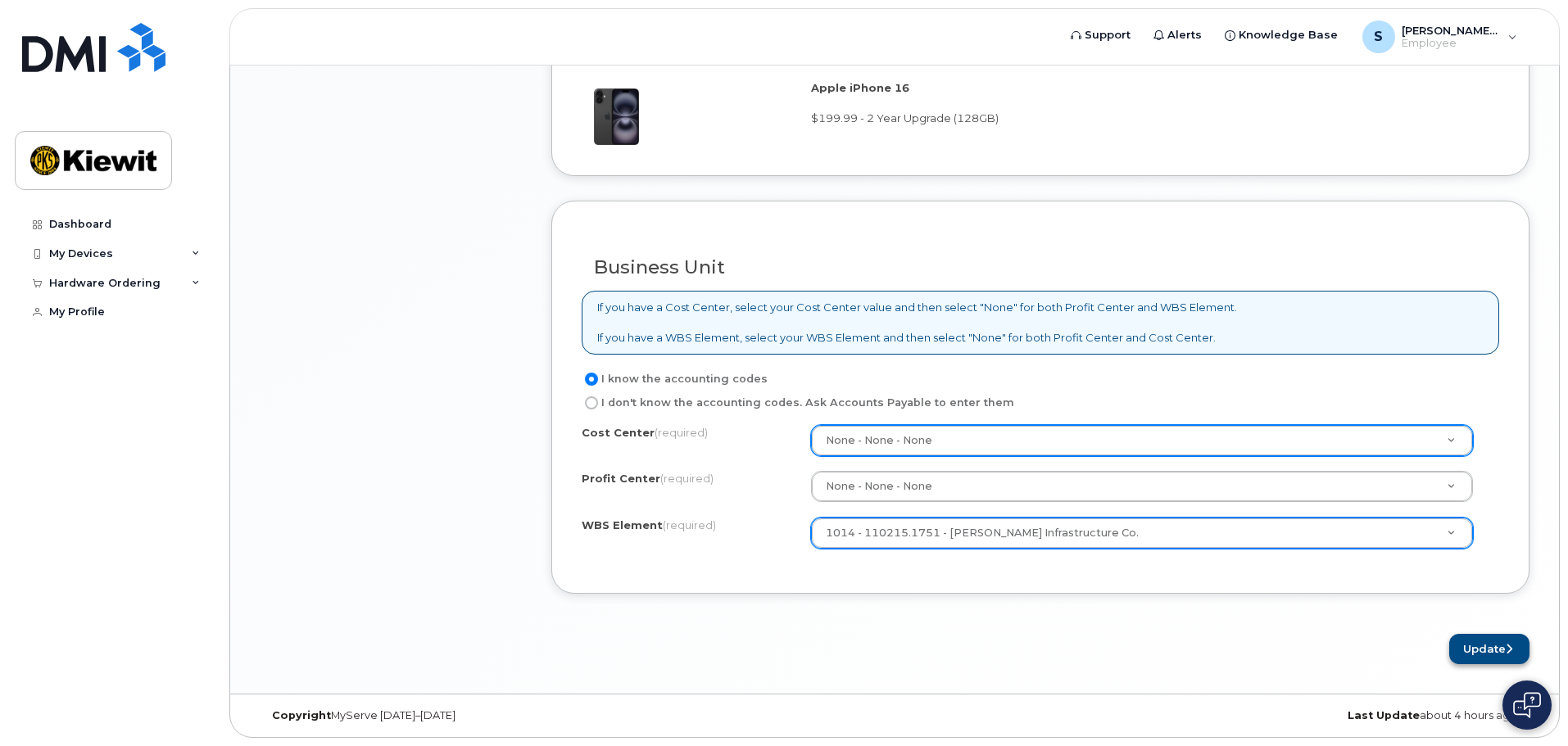
type textarea "overheats and need to reboot multiple times during the day. apps close on their…"
click at [1492, 651] on button "Update" at bounding box center [1490, 649] width 80 height 30
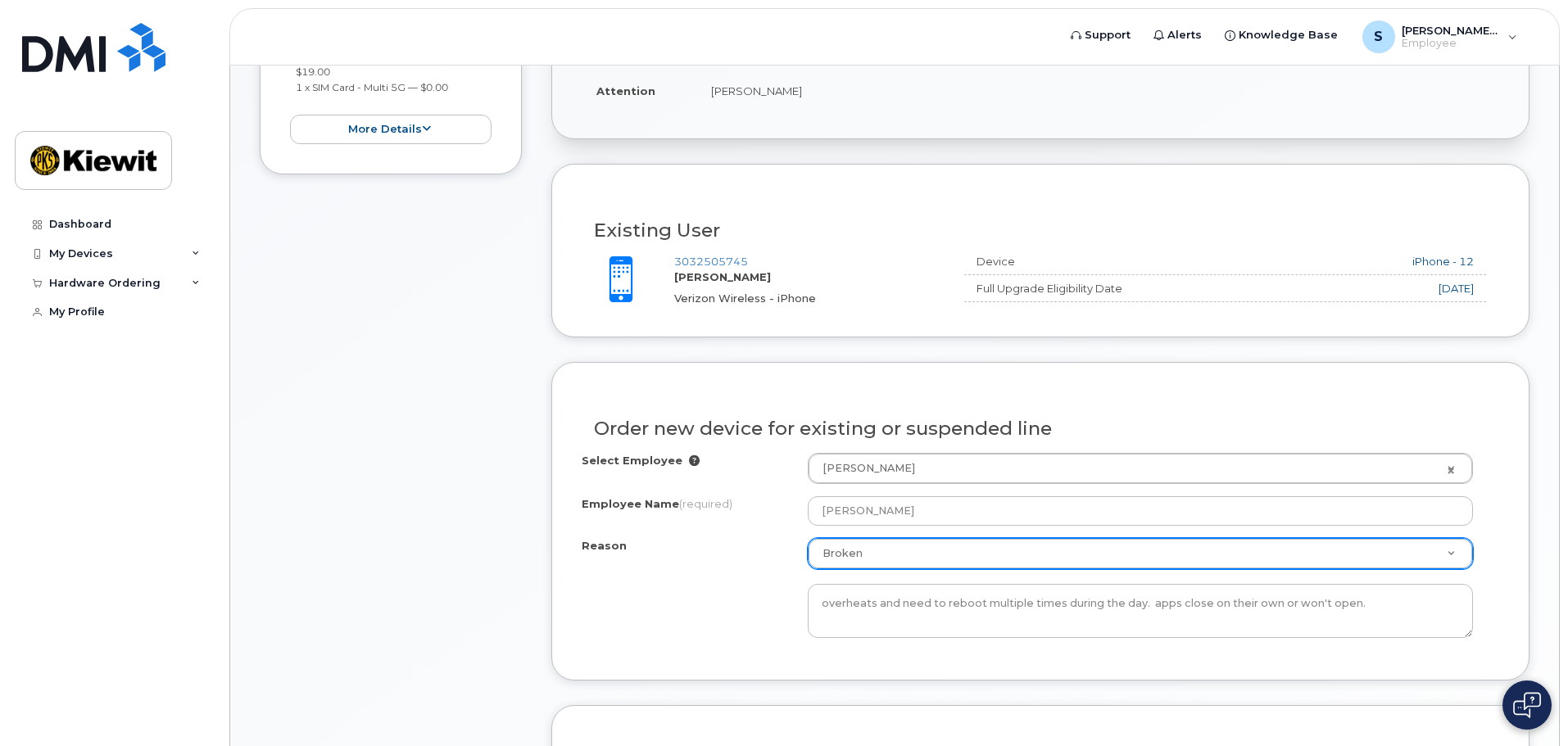
scroll to position [501, 0]
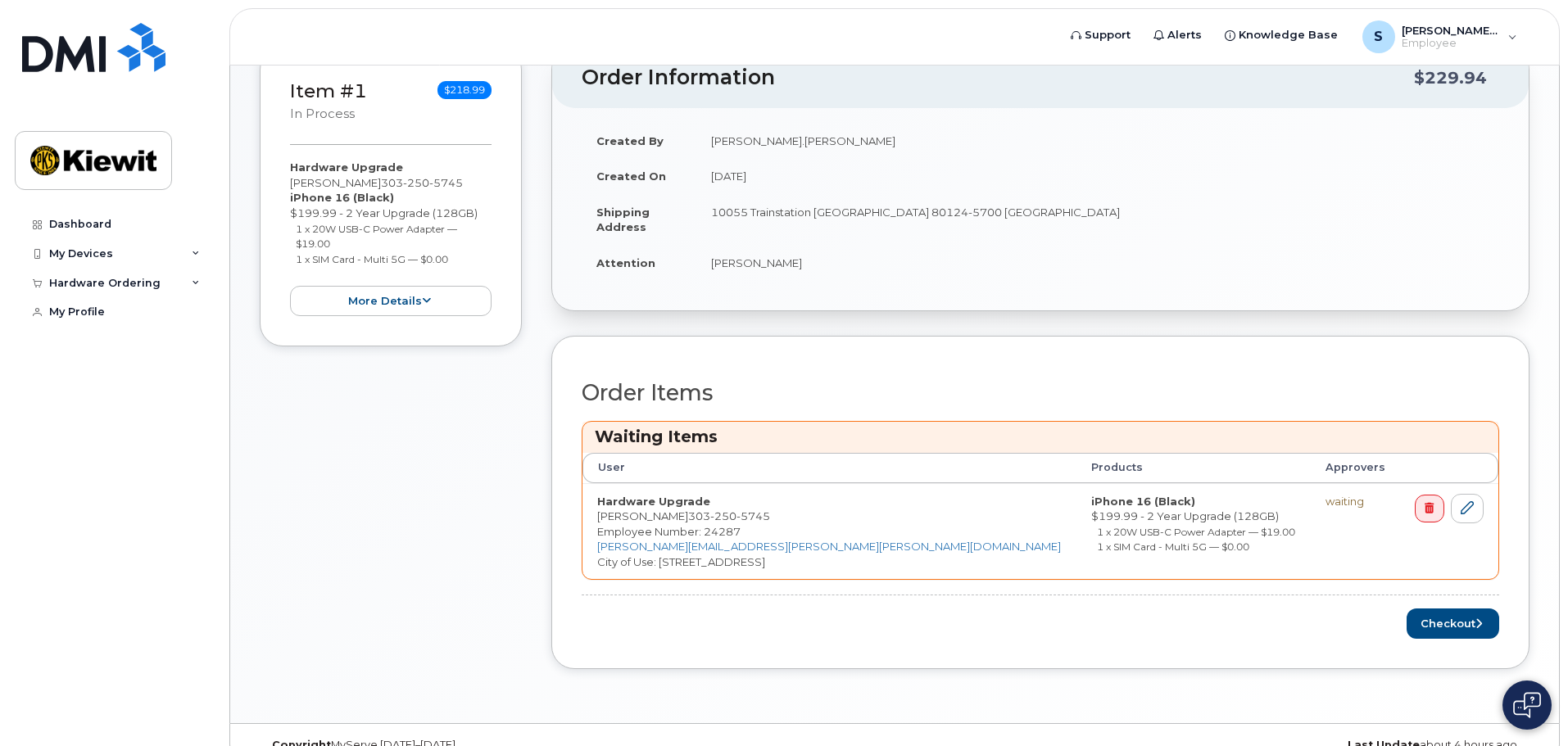
scroll to position [435, 0]
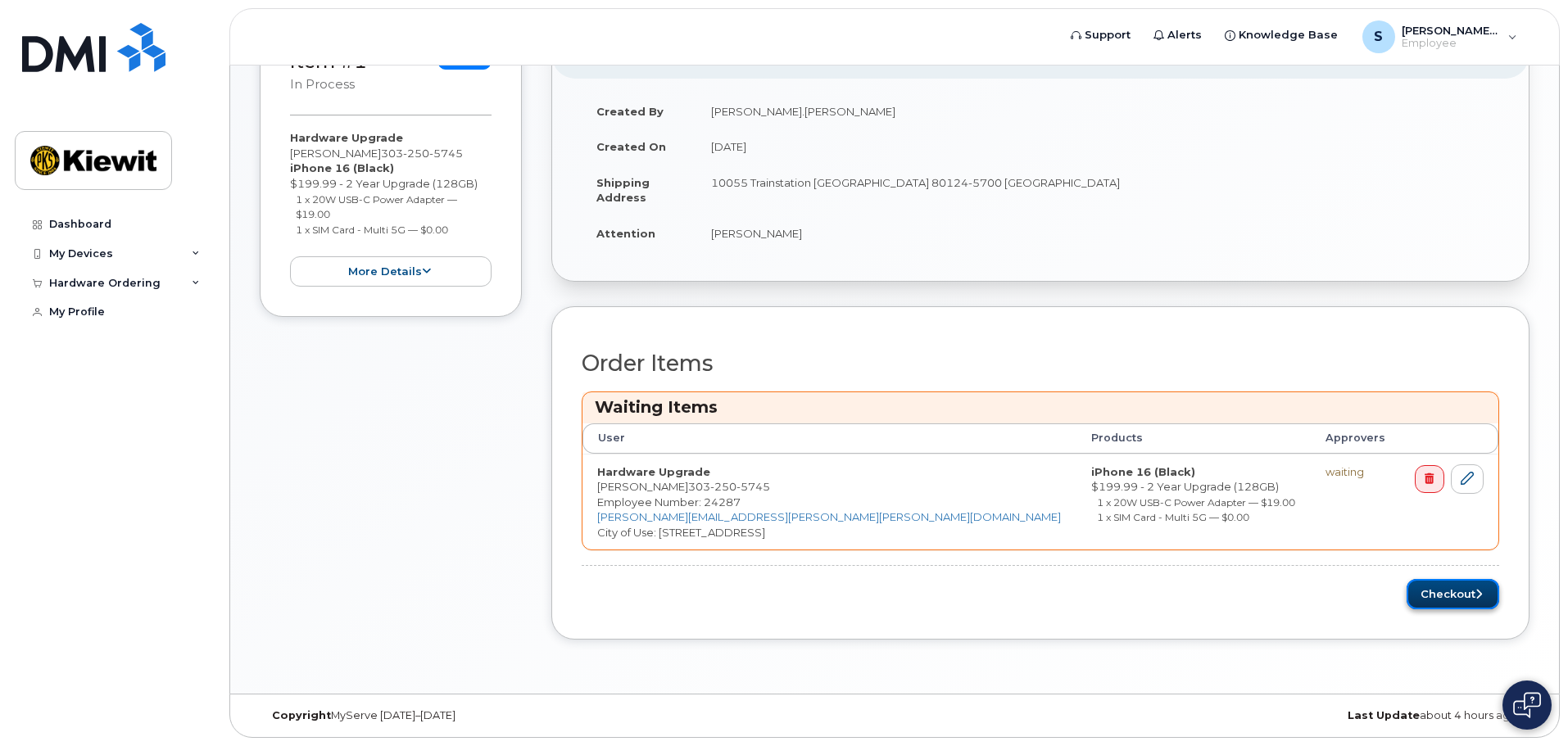
click at [1460, 586] on button "Checkout" at bounding box center [1452, 594] width 92 height 30
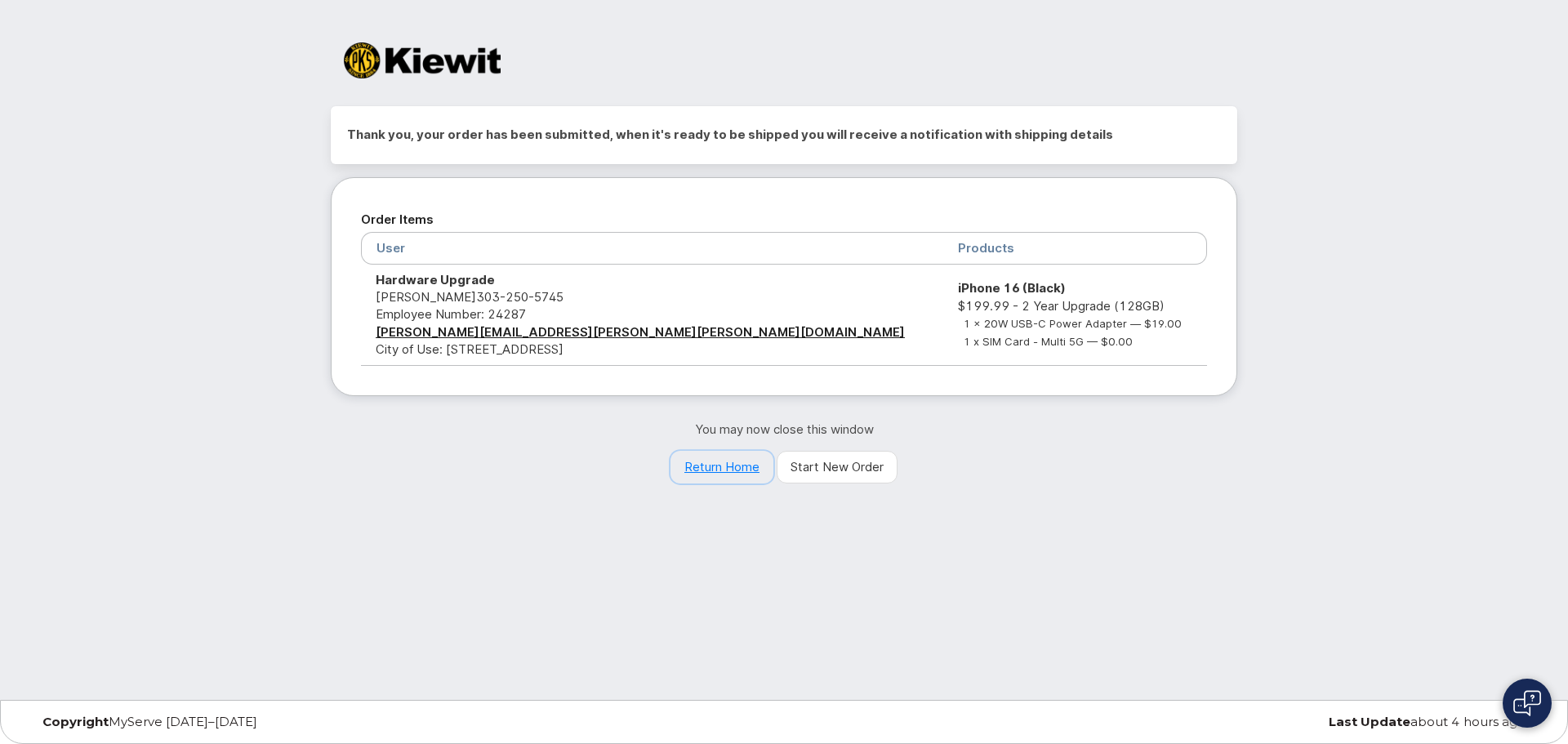
click at [708, 470] on link "Return Home" at bounding box center [722, 467] width 103 height 33
